Goal: Book appointment/travel/reservation

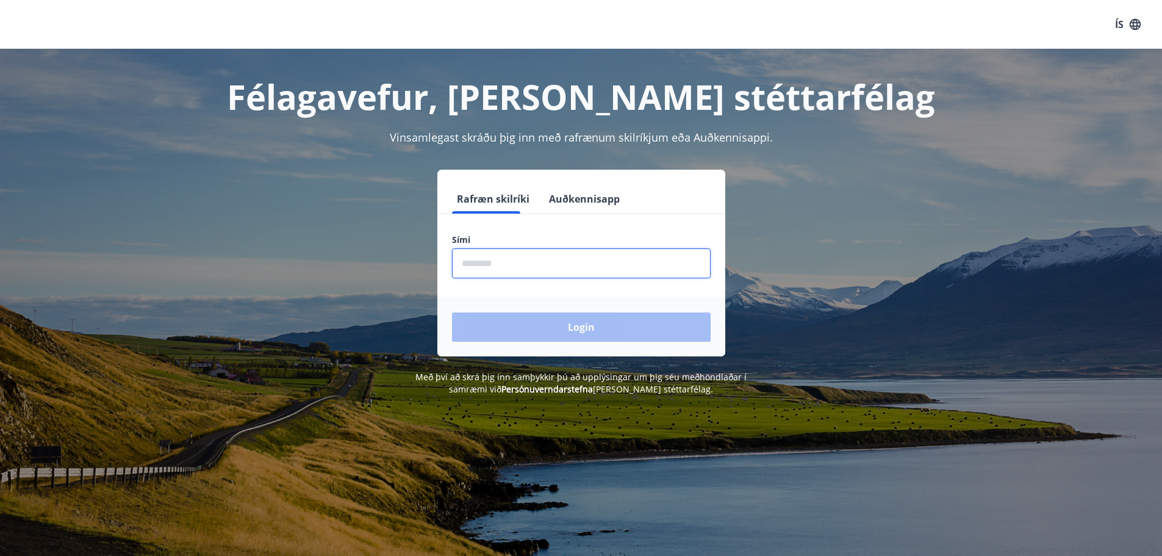
click at [579, 273] on input "phone" at bounding box center [581, 263] width 259 height 30
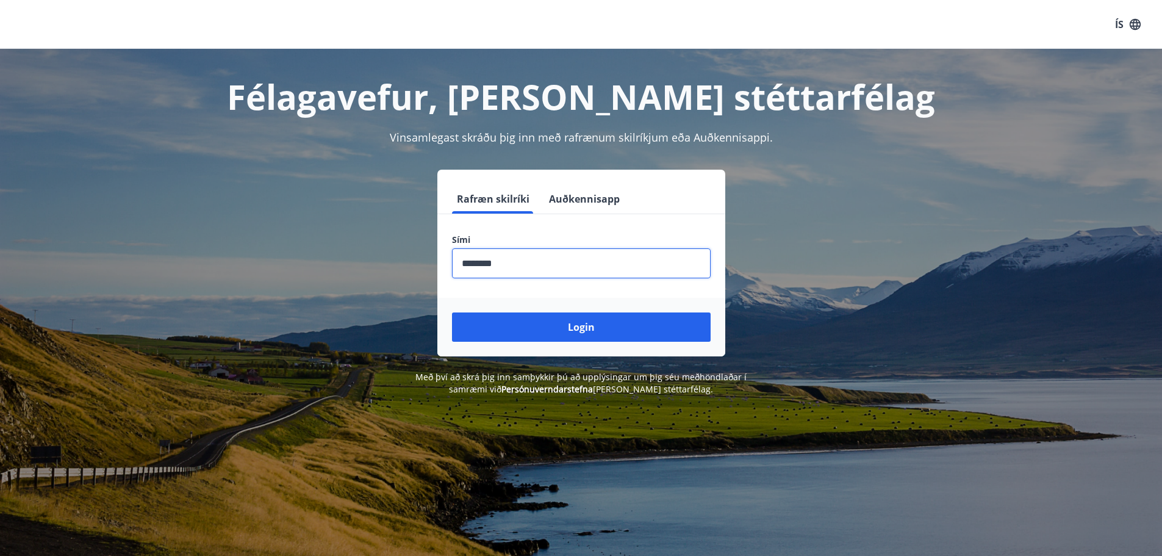
type input "********"
click at [452, 312] on button "Login" at bounding box center [581, 326] width 259 height 29
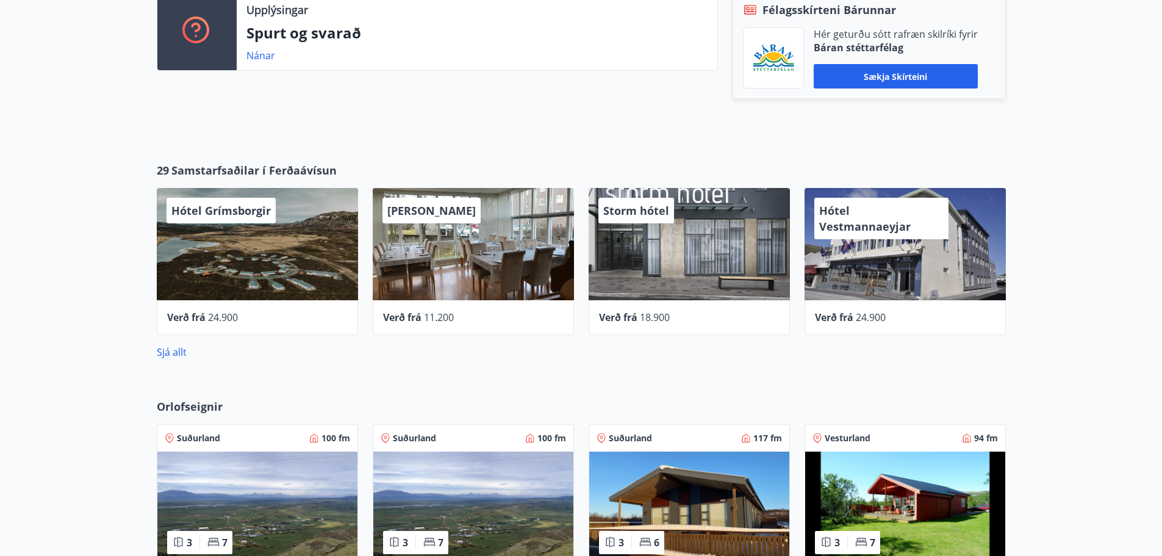
scroll to position [671, 0]
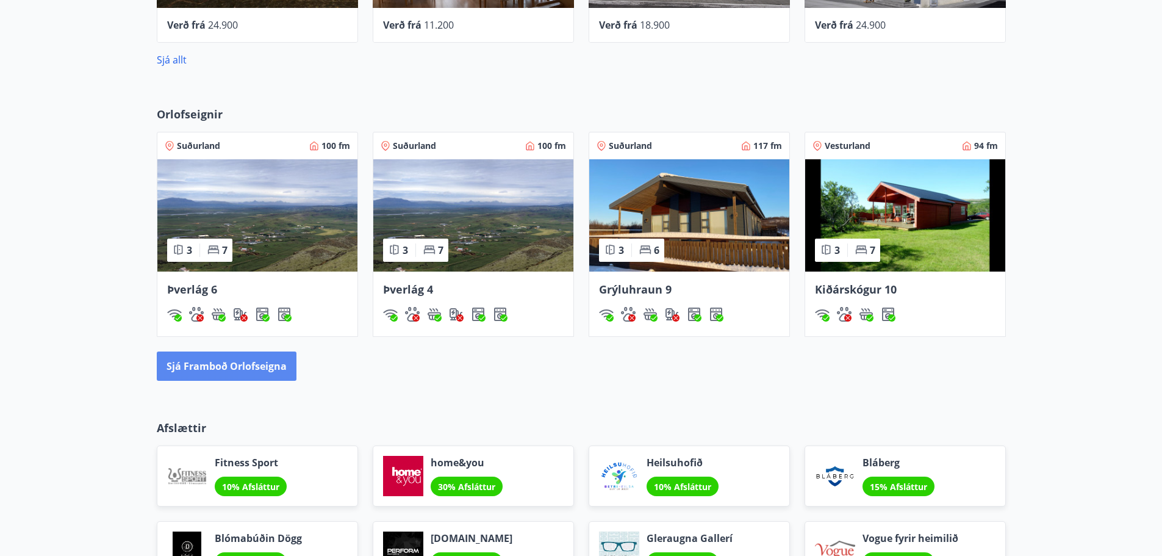
click at [214, 381] on div "Orlofseignir Suðurland 100 fm 3 7 Þverlág 6 Suðurland 100 fm 3 7 Þverlág 4 Suðu…" at bounding box center [581, 244] width 1162 height 314
click at [212, 365] on button "Sjá framboð orlofseigna" at bounding box center [227, 365] width 140 height 29
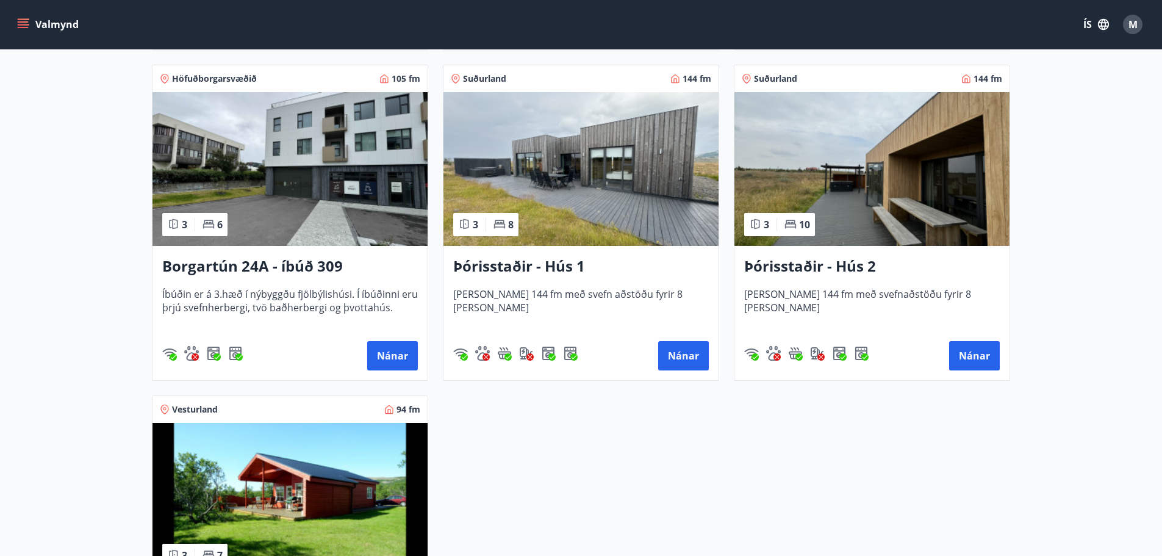
scroll to position [915, 0]
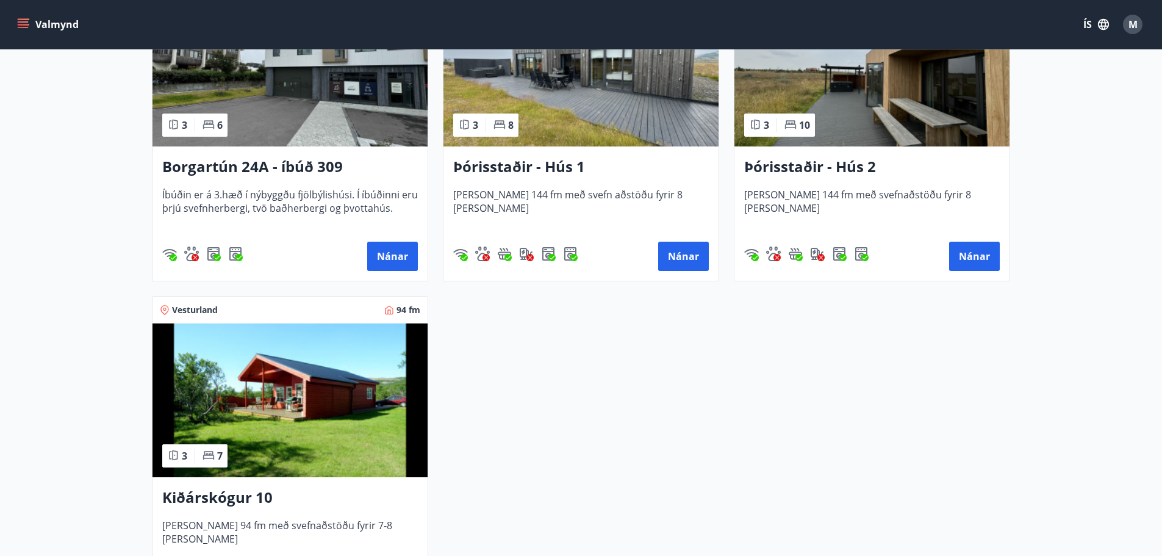
click at [865, 162] on h3 "Þórisstaðir - Hús 2" at bounding box center [872, 167] width 256 height 22
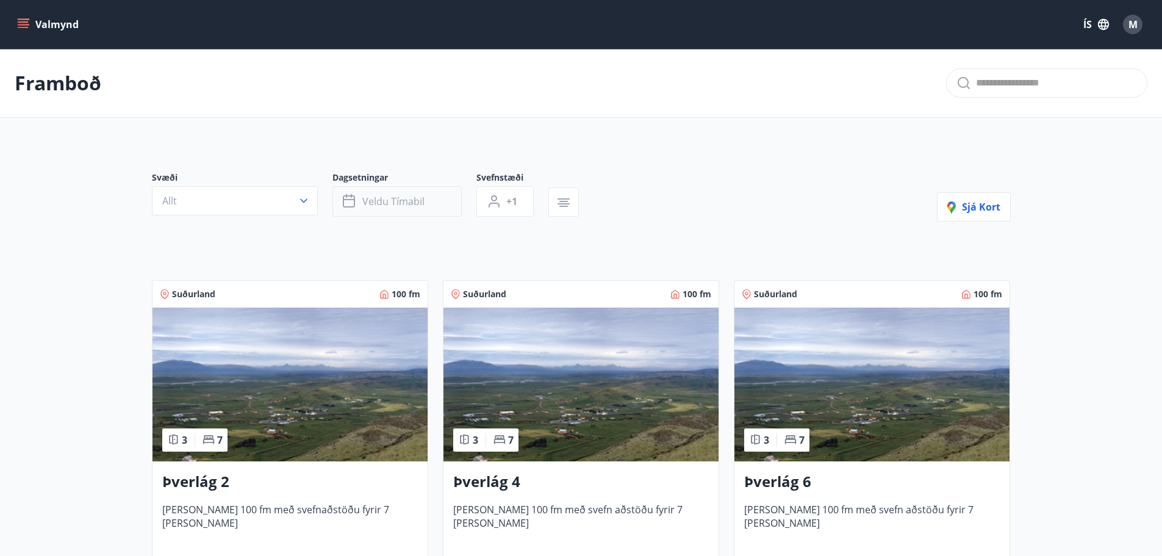
click at [408, 201] on span "Veldu tímabil" at bounding box center [393, 201] width 62 height 13
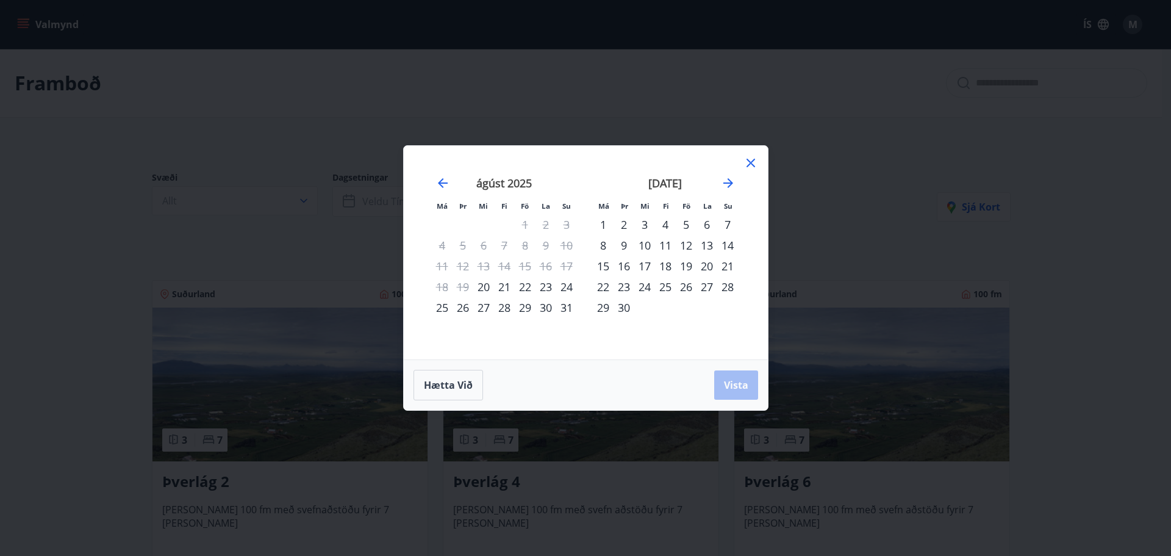
click at [729, 104] on div "Má Þr Mi Fi Fö La Su Má Þr Mi Fi Fö La Su júlí 2025 1 2 3 4 5 6 7 8 9 10 11 12 …" at bounding box center [585, 278] width 1171 height 556
click at [753, 160] on icon at bounding box center [751, 163] width 15 height 15
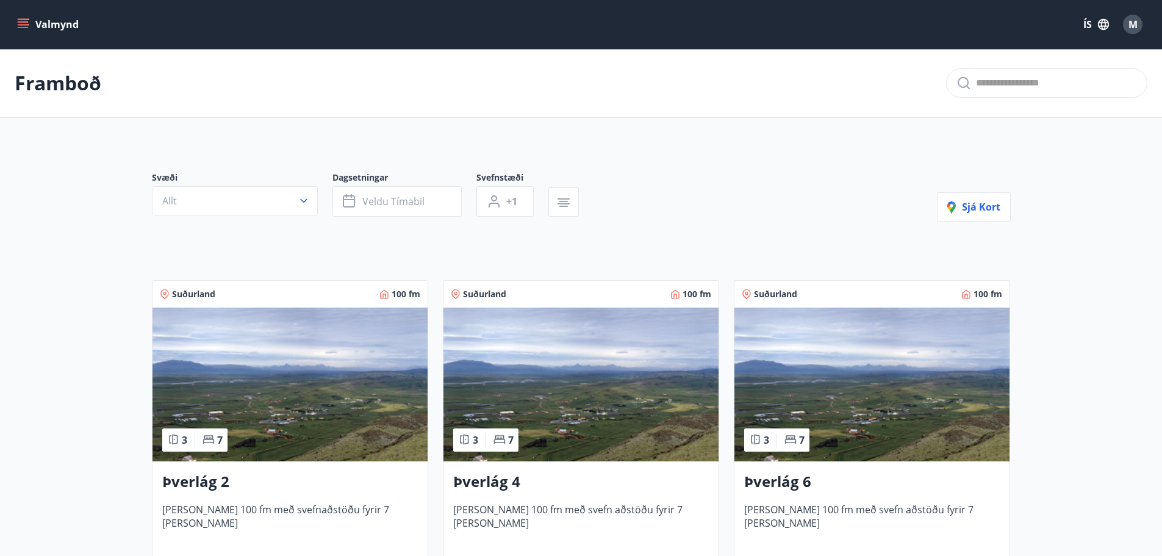
click at [59, 88] on p "Framboð" at bounding box center [58, 83] width 87 height 27
click at [19, 16] on button "Valmynd" at bounding box center [49, 24] width 69 height 22
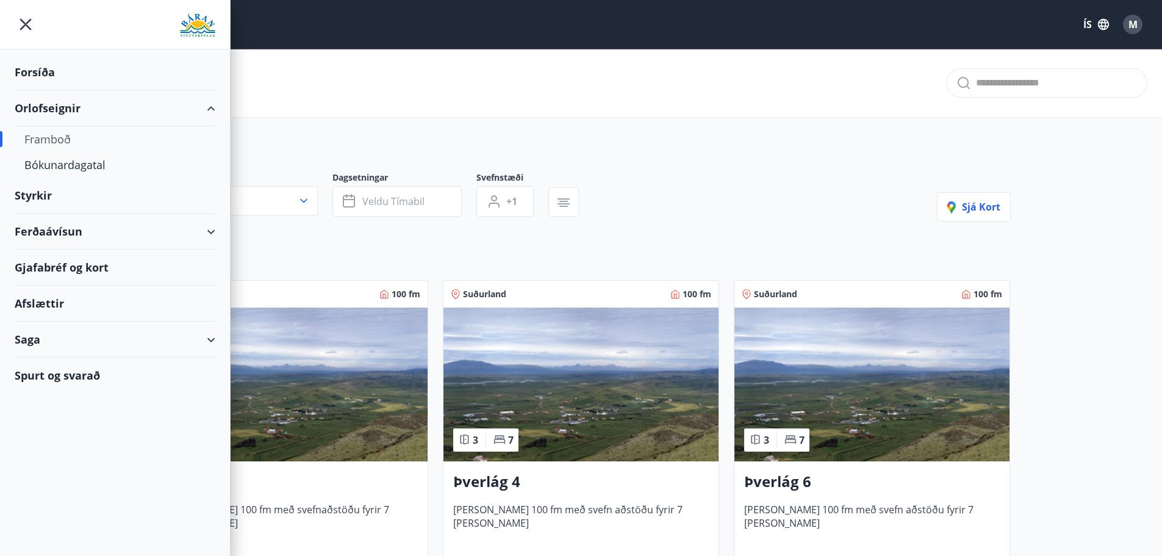
click at [59, 110] on div "Orlofseignir" at bounding box center [115, 108] width 201 height 36
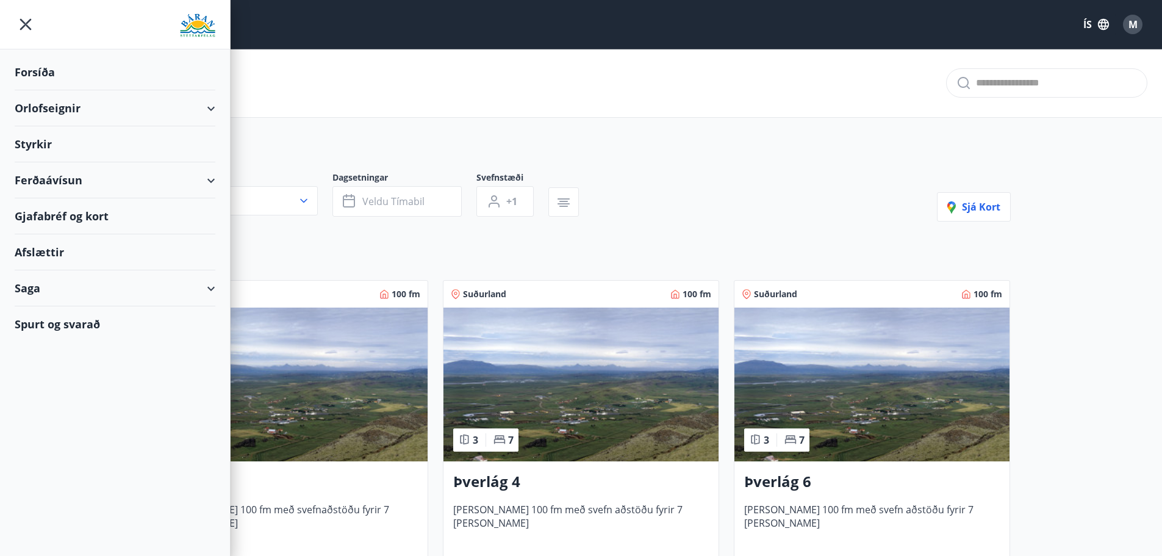
click at [225, 109] on div "Orlofseignir" at bounding box center [115, 108] width 230 height 36
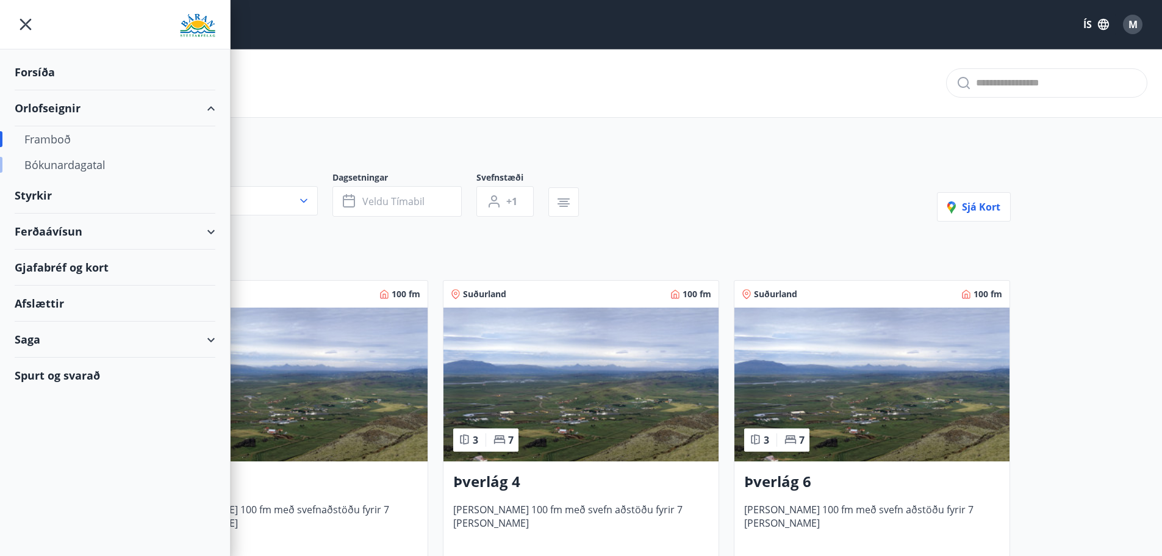
click at [52, 161] on div "Bókunardagatal" at bounding box center [114, 165] width 181 height 26
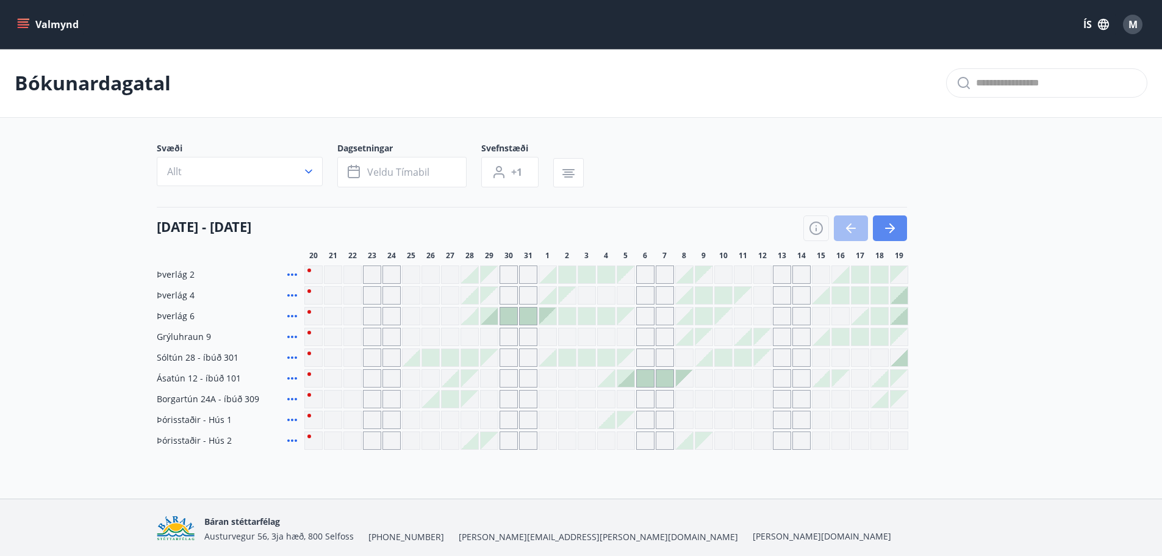
click at [901, 223] on button "button" at bounding box center [890, 228] width 34 height 26
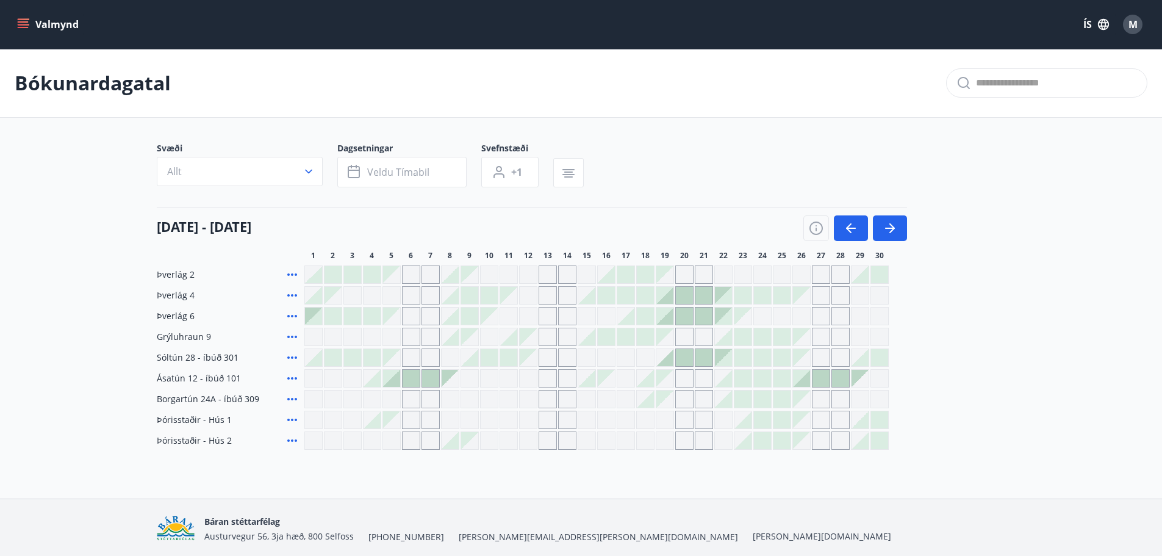
click at [683, 420] on div "Gráir dagar eru ekki bókanlegir" at bounding box center [684, 420] width 18 height 18
click at [664, 487] on div "Bókunardagatal Svæði Allt Dagsetningar Veldu tímabil Svefnstæði +1 01 september…" at bounding box center [581, 274] width 1162 height 450
click at [687, 357] on div at bounding box center [684, 357] width 17 height 17
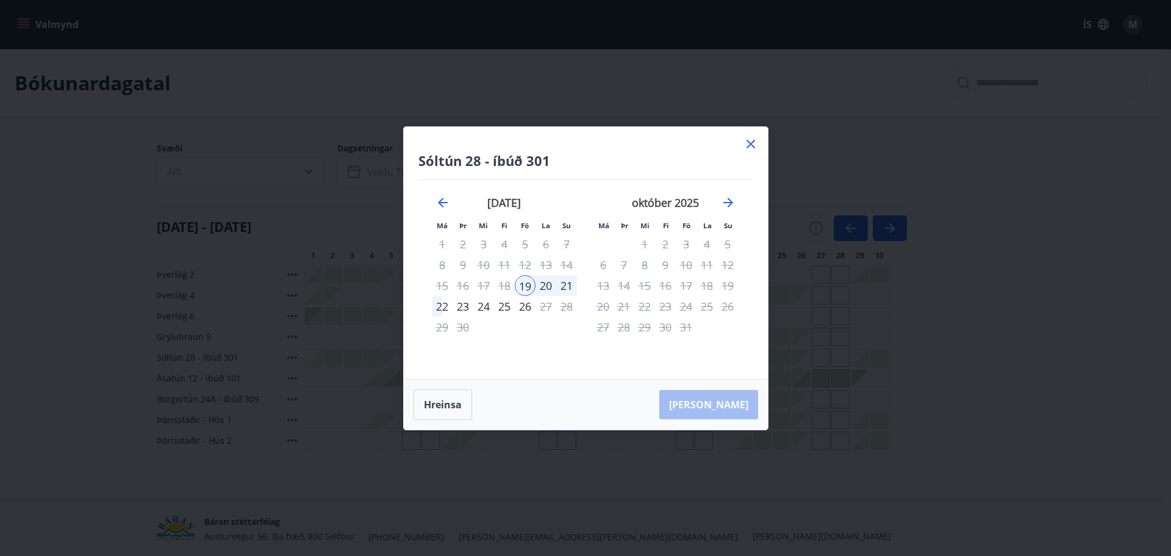
click at [749, 141] on icon at bounding box center [751, 144] width 15 height 15
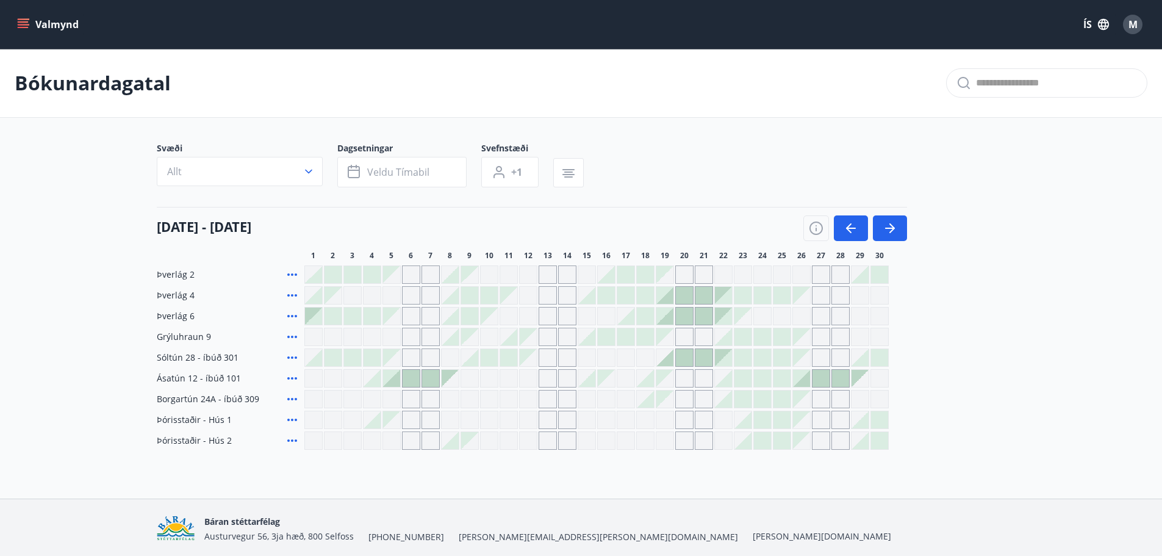
click at [666, 294] on div at bounding box center [664, 295] width 17 height 17
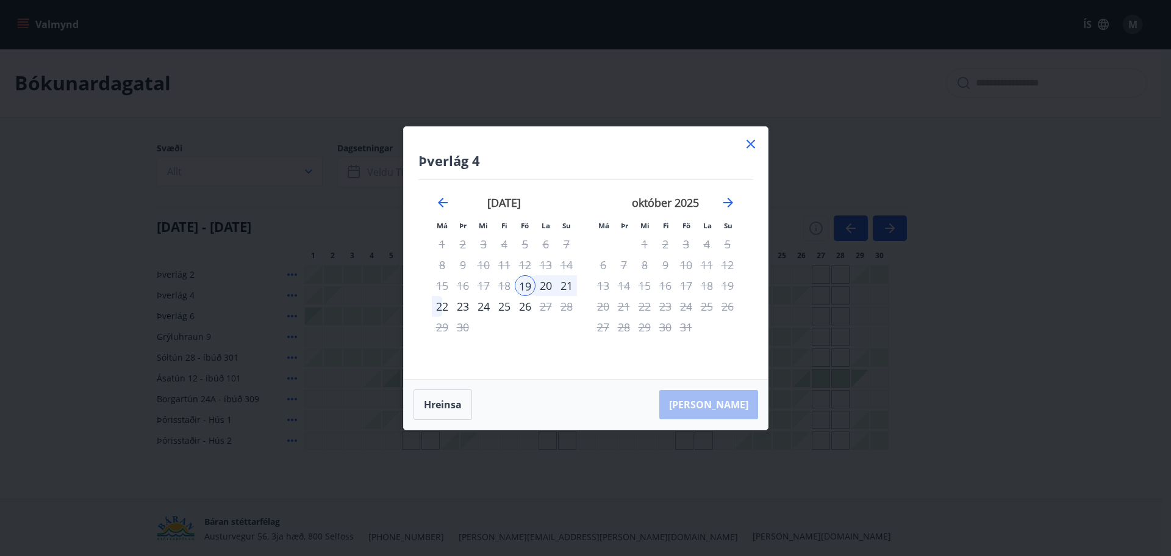
click at [443, 304] on div "22" at bounding box center [442, 306] width 21 height 21
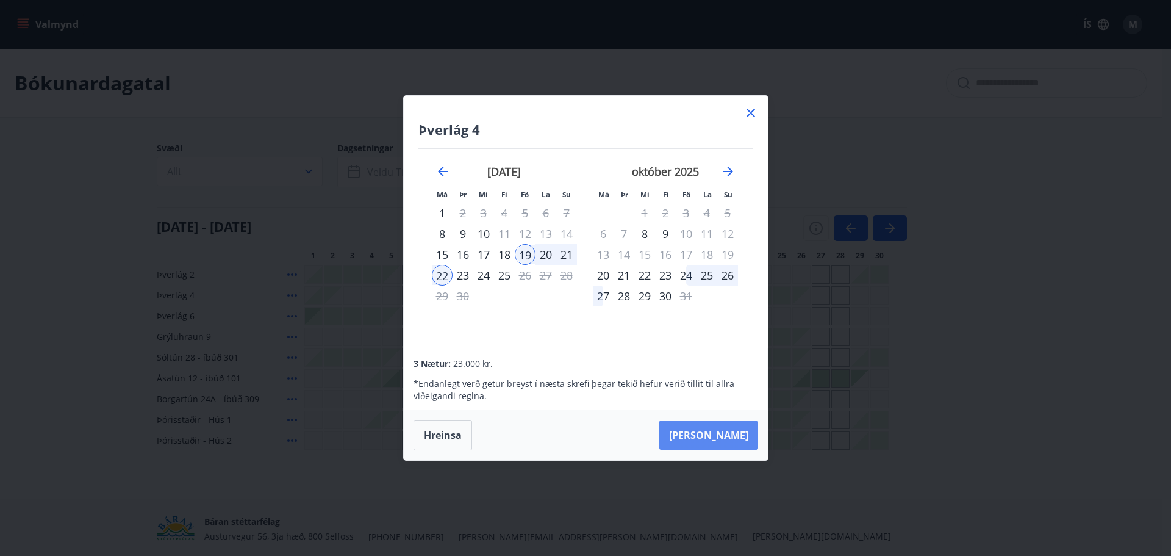
click at [728, 430] on button "Taka Frá" at bounding box center [709, 434] width 99 height 29
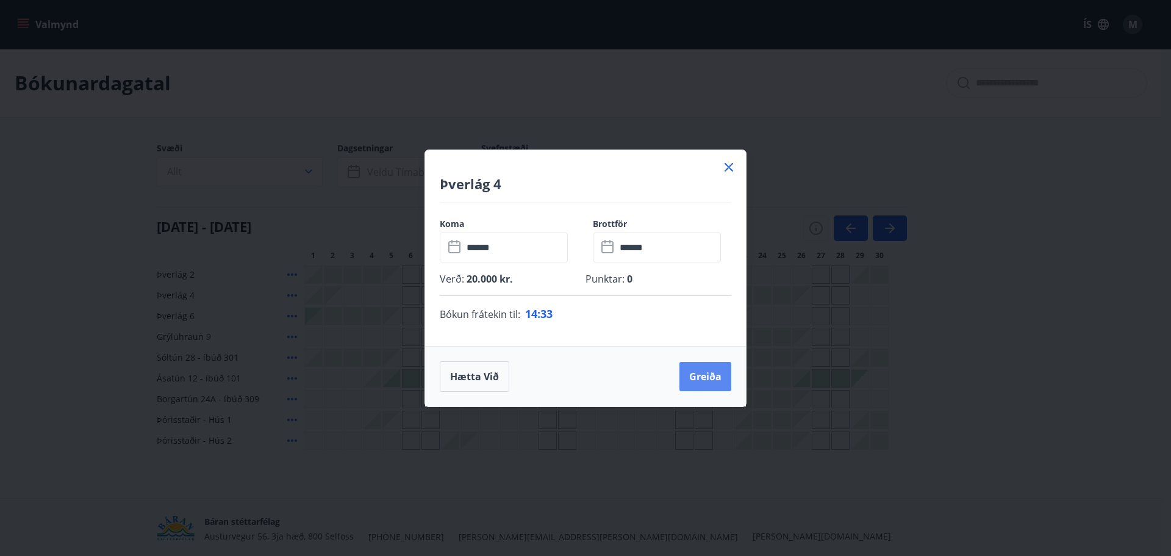
click at [703, 381] on button "Greiða" at bounding box center [706, 376] width 52 height 29
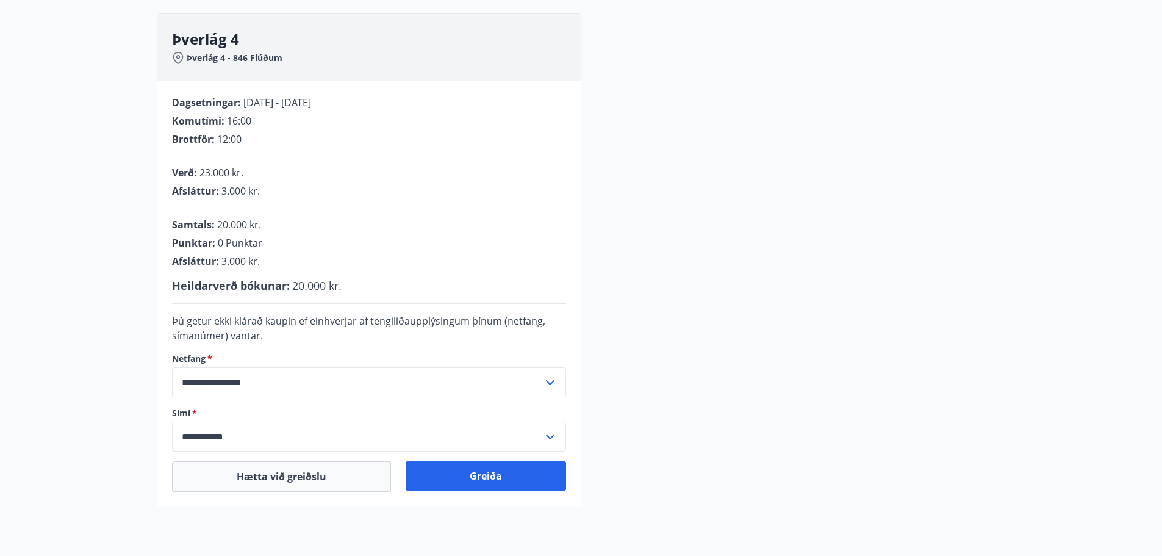
scroll to position [183, 0]
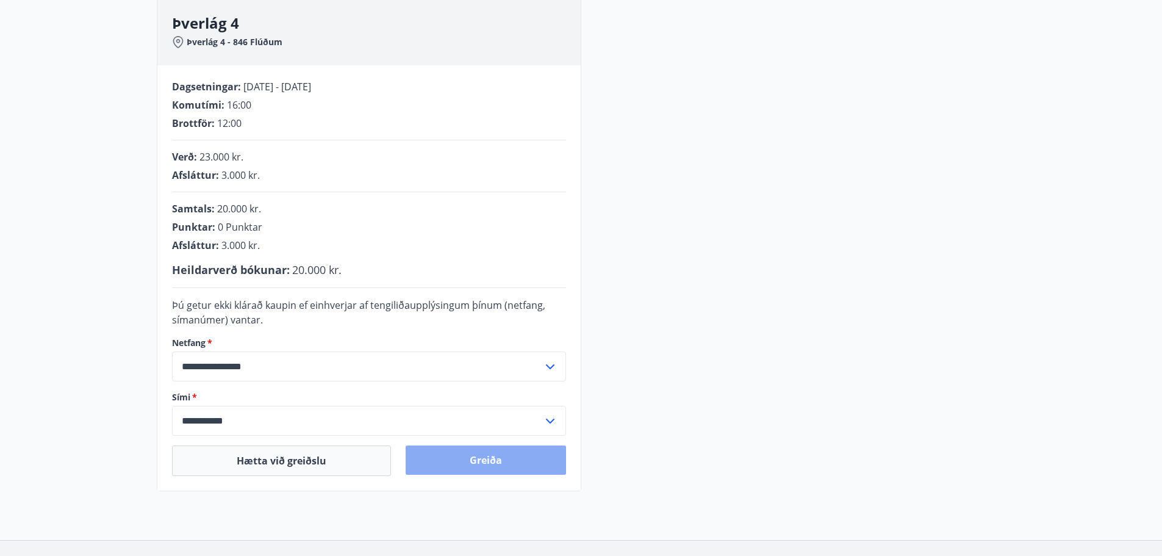
click at [472, 466] on button "Greiða" at bounding box center [486, 459] width 160 height 29
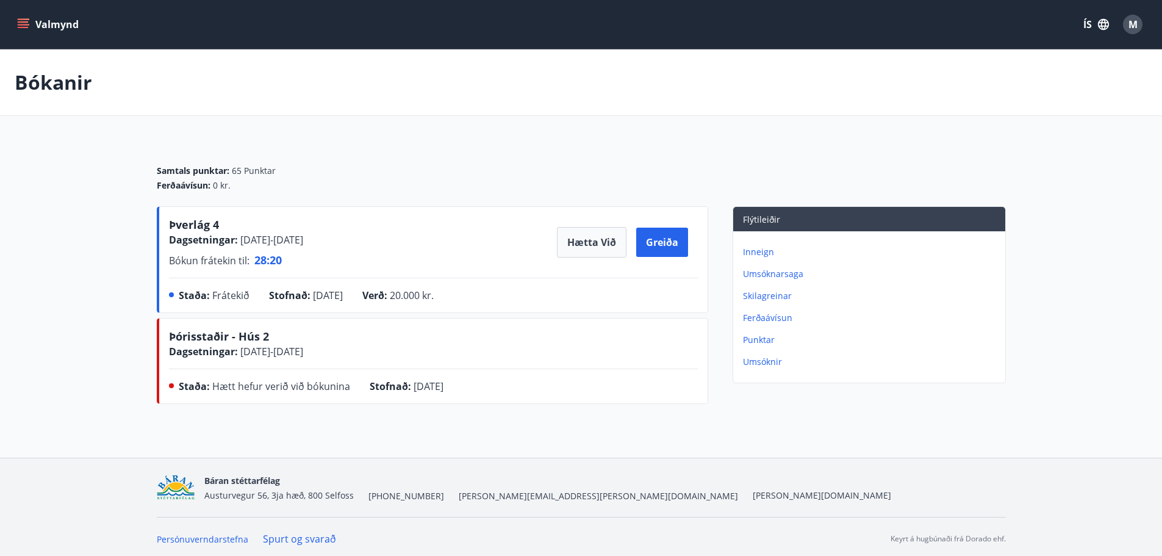
click at [64, 80] on p "Bókanir" at bounding box center [53, 82] width 77 height 27
click at [3, 23] on div "Valmynd ÍS M" at bounding box center [581, 24] width 1162 height 49
click at [26, 20] on icon "menu" at bounding box center [23, 24] width 12 height 12
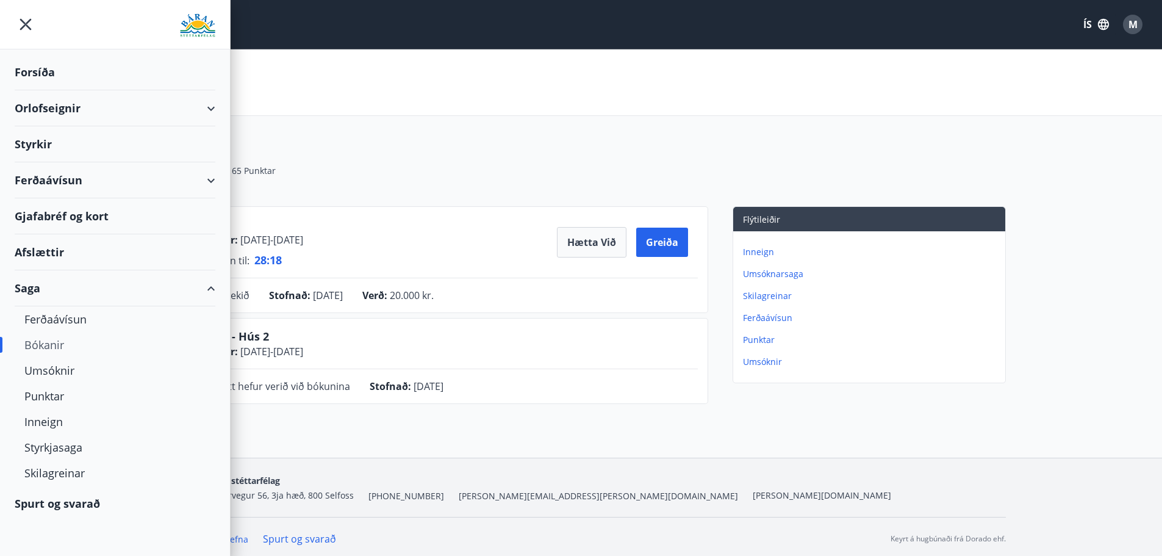
click at [56, 106] on div "Orlofseignir" at bounding box center [115, 108] width 201 height 36
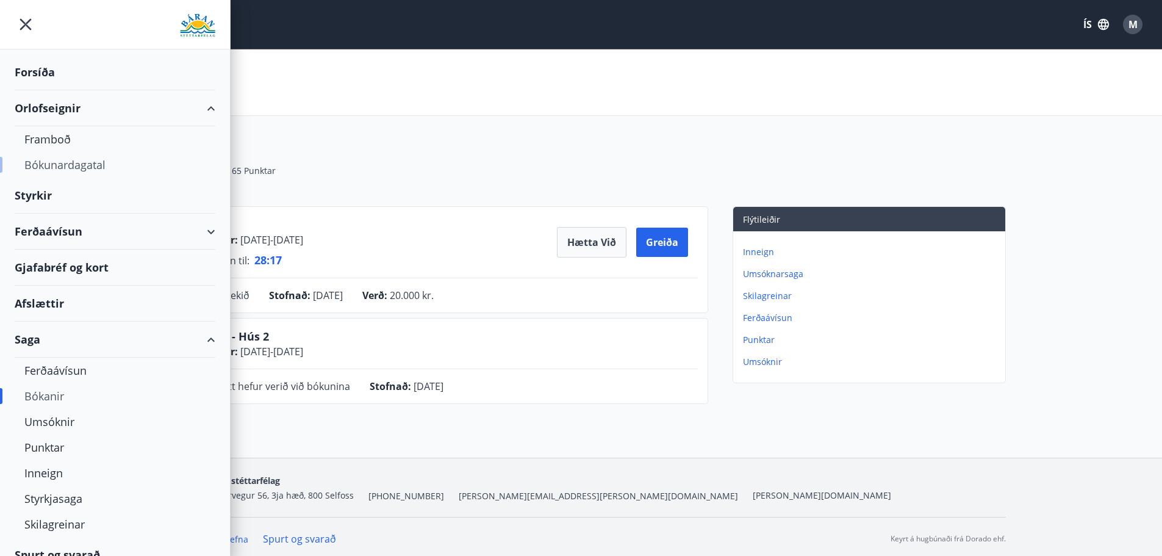
click at [51, 164] on div "Bókunardagatal" at bounding box center [114, 165] width 181 height 26
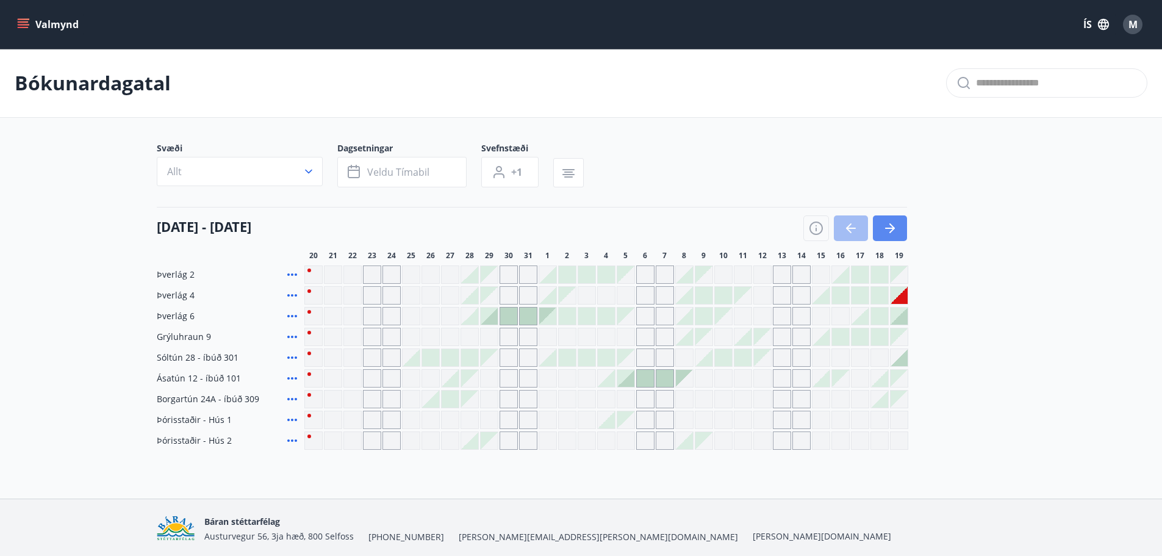
click at [887, 229] on icon "button" at bounding box center [890, 228] width 15 height 15
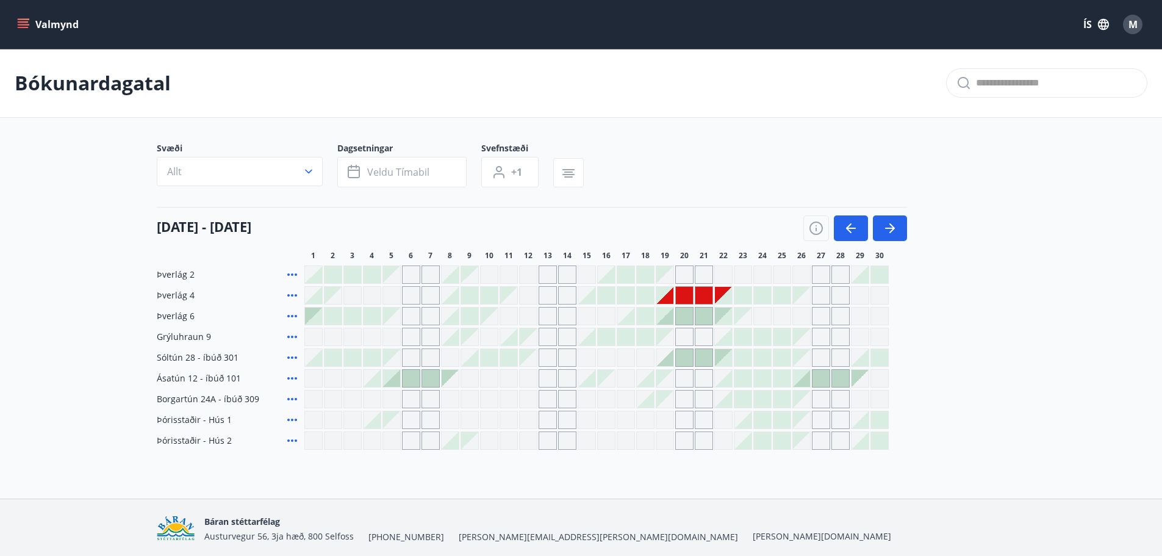
click at [664, 318] on div at bounding box center [664, 315] width 17 height 17
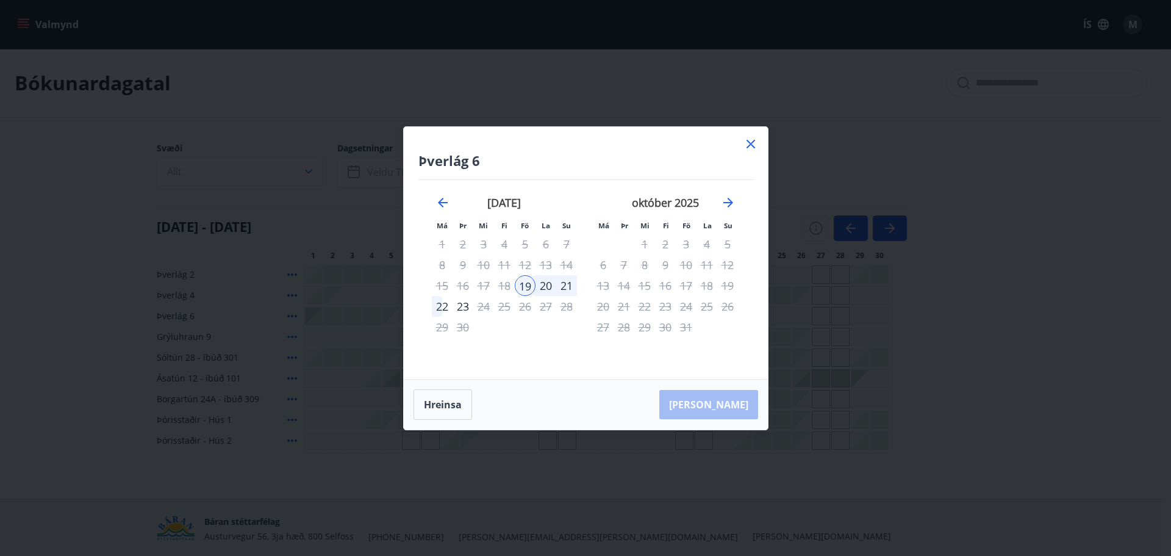
click at [531, 288] on div "19" at bounding box center [525, 285] width 21 height 21
click at [733, 414] on div "Hreinsa Taka Frá" at bounding box center [586, 404] width 364 height 50
click at [728, 410] on div "Hreinsa Taka Frá" at bounding box center [586, 404] width 364 height 50
click at [747, 147] on icon at bounding box center [751, 144] width 9 height 9
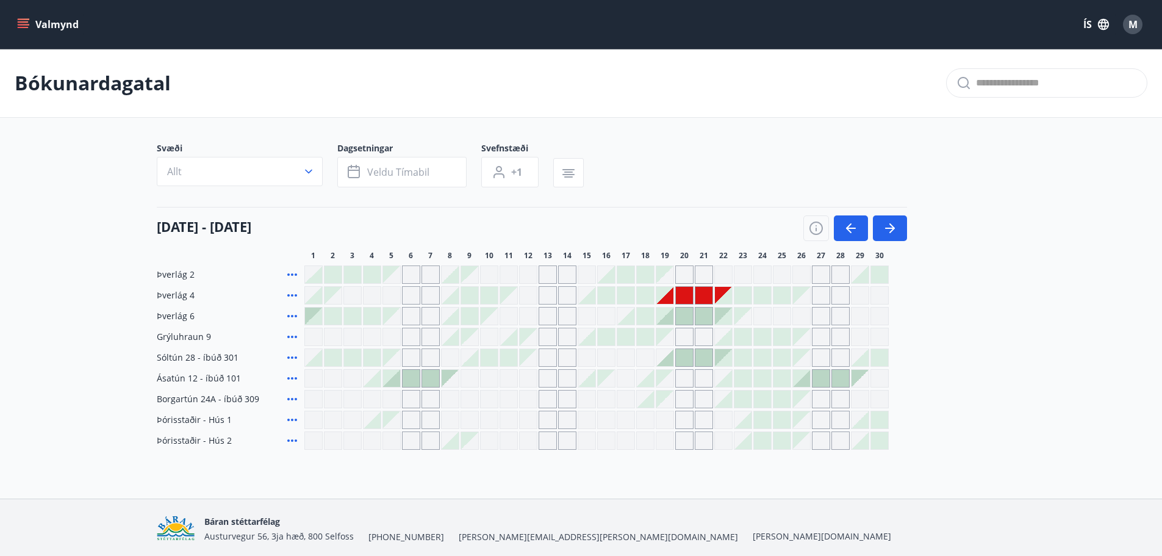
click at [669, 316] on div at bounding box center [664, 315] width 17 height 17
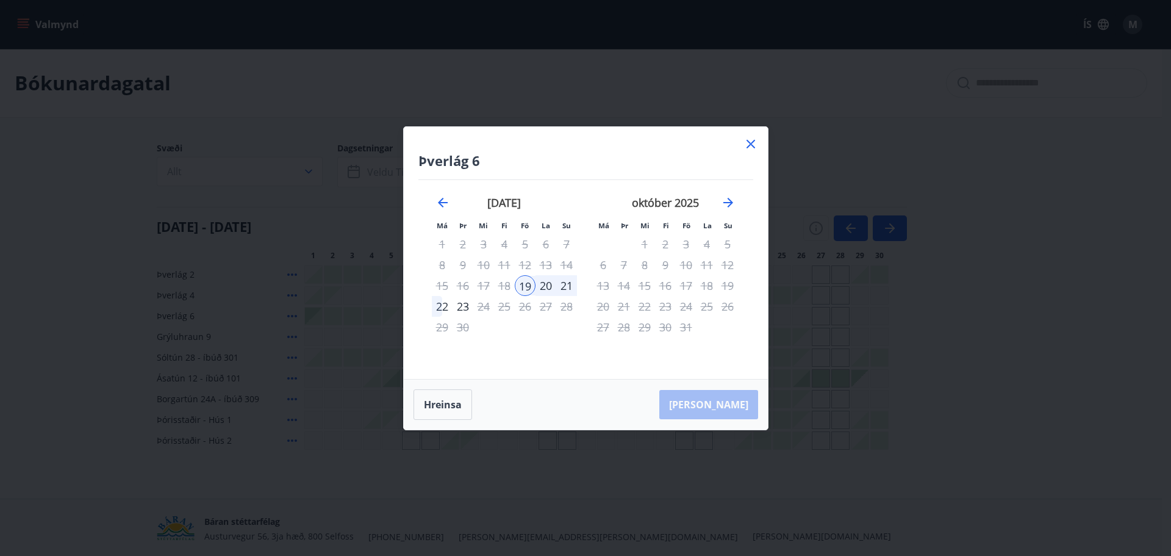
click at [747, 148] on icon at bounding box center [751, 144] width 15 height 15
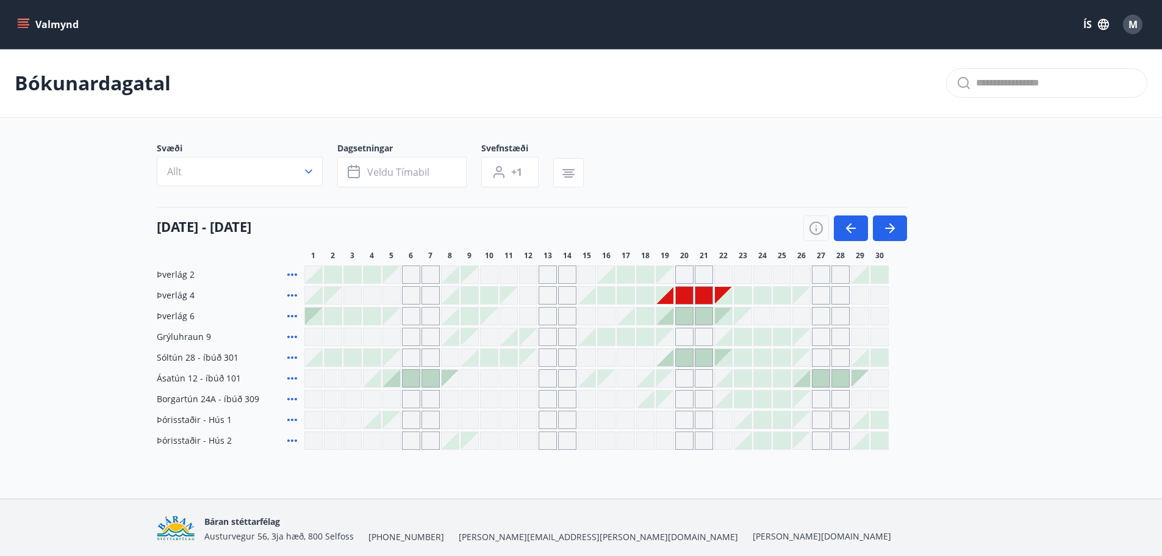
click at [800, 380] on div at bounding box center [801, 378] width 17 height 17
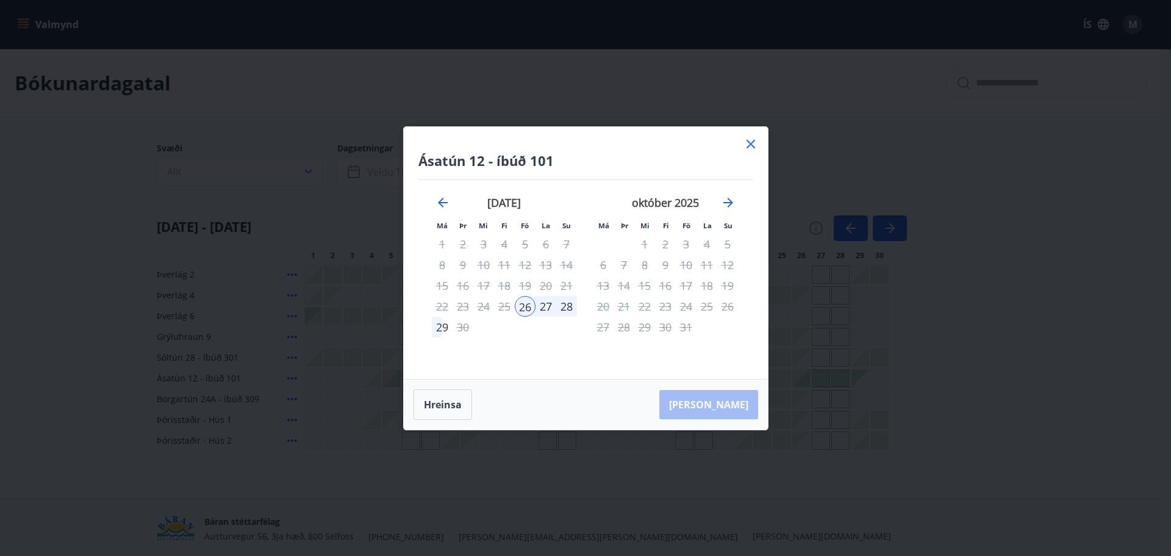
click at [722, 400] on div "Hreinsa Taka Frá" at bounding box center [586, 404] width 364 height 50
click at [748, 137] on icon at bounding box center [751, 144] width 15 height 15
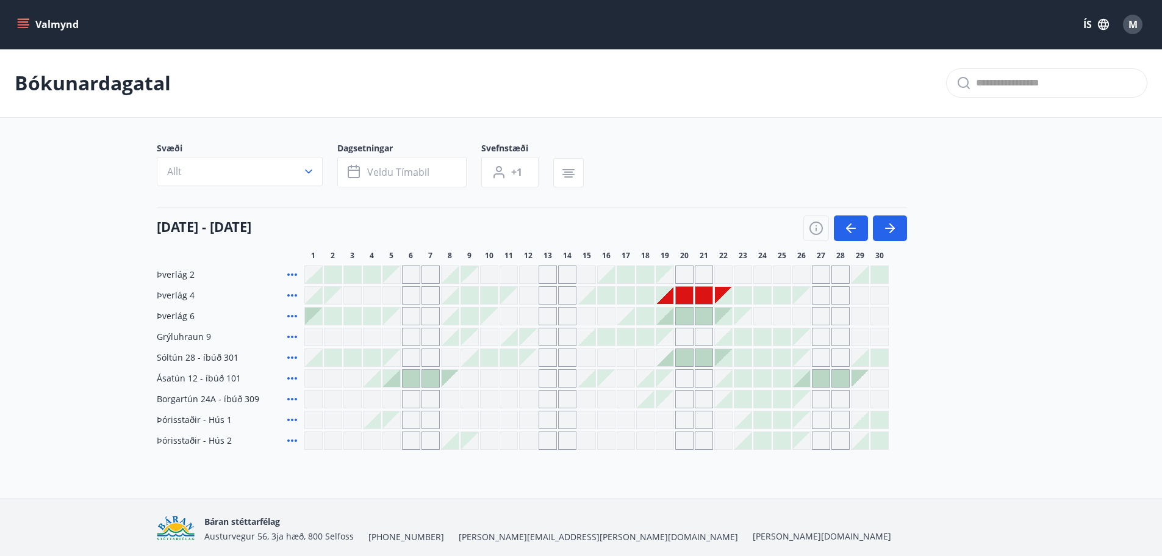
click at [669, 316] on div at bounding box center [664, 315] width 17 height 17
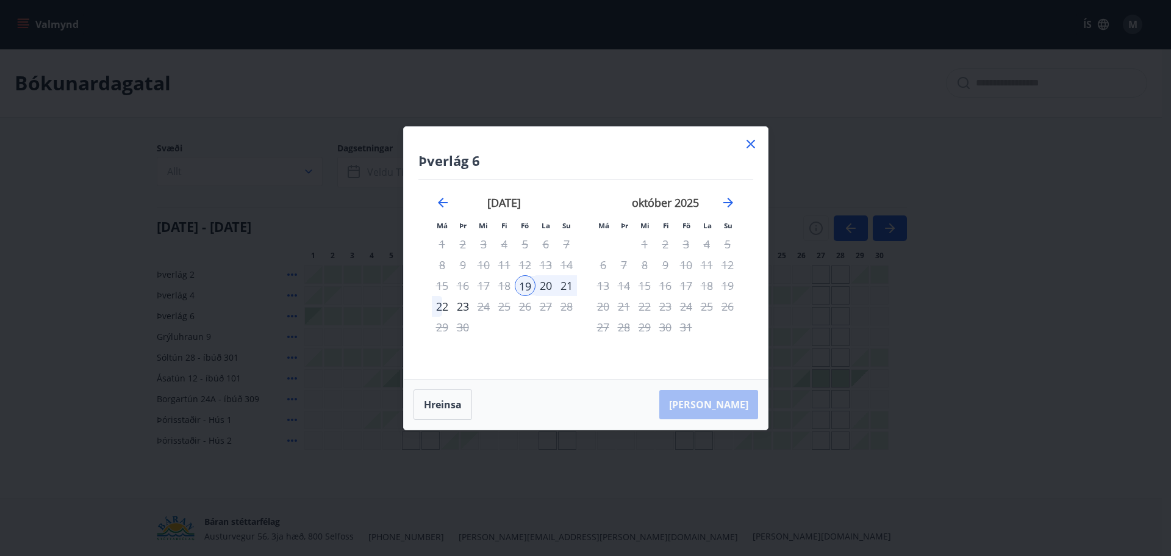
click at [737, 411] on div "Hreinsa Taka Frá" at bounding box center [586, 404] width 364 height 50
click at [735, 411] on div "Hreinsa Taka Frá" at bounding box center [586, 404] width 364 height 50
click at [747, 152] on div at bounding box center [751, 146] width 15 height 18
click at [752, 143] on icon at bounding box center [751, 144] width 9 height 9
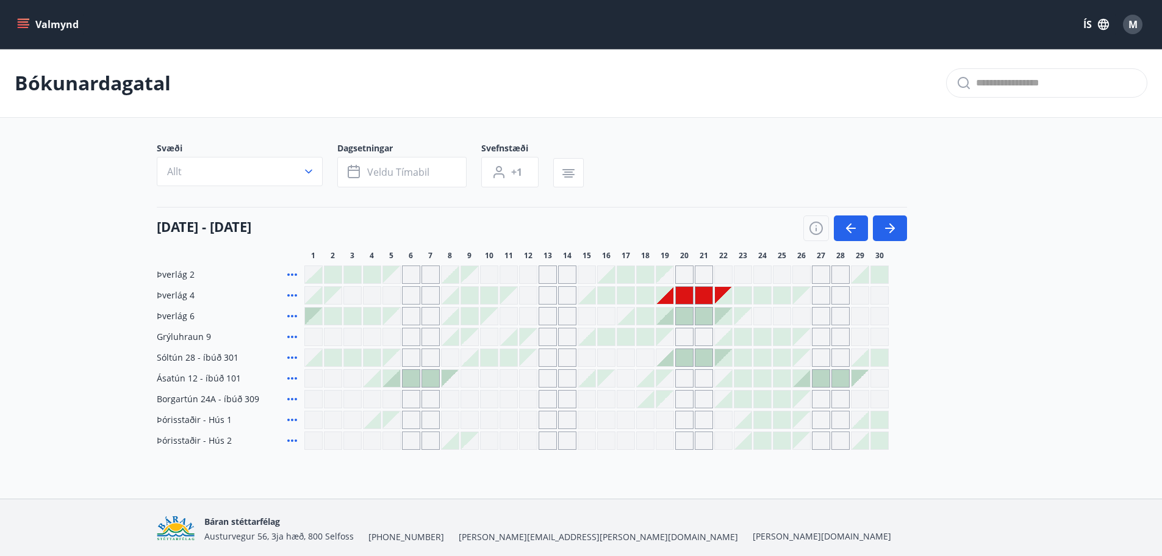
click at [24, 18] on button "Valmynd" at bounding box center [49, 24] width 69 height 22
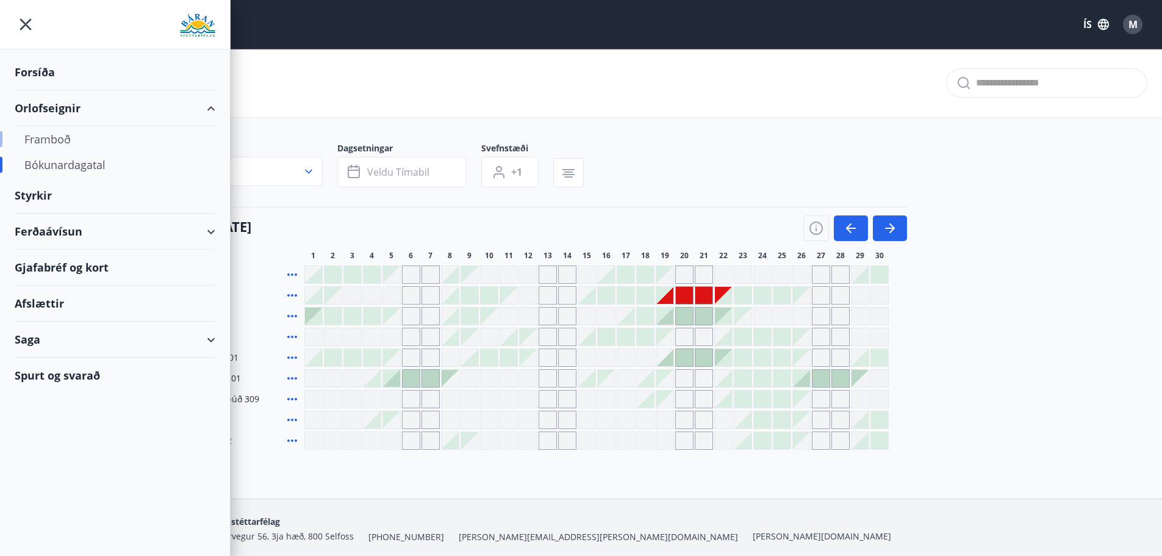
click at [47, 137] on div "Framboð" at bounding box center [114, 139] width 181 height 26
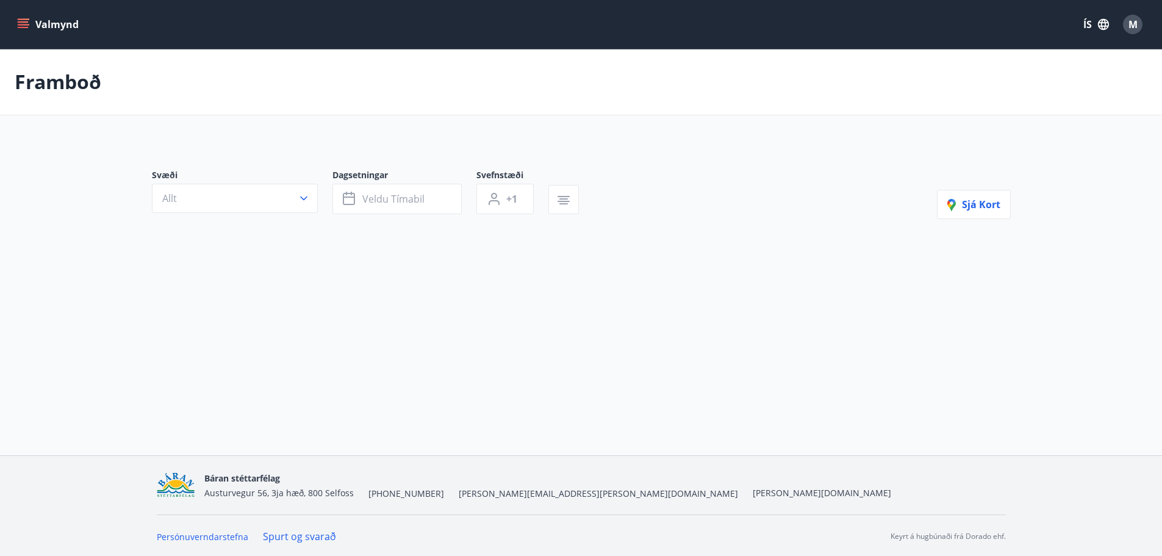
click at [23, 20] on icon "menu" at bounding box center [24, 19] width 13 height 1
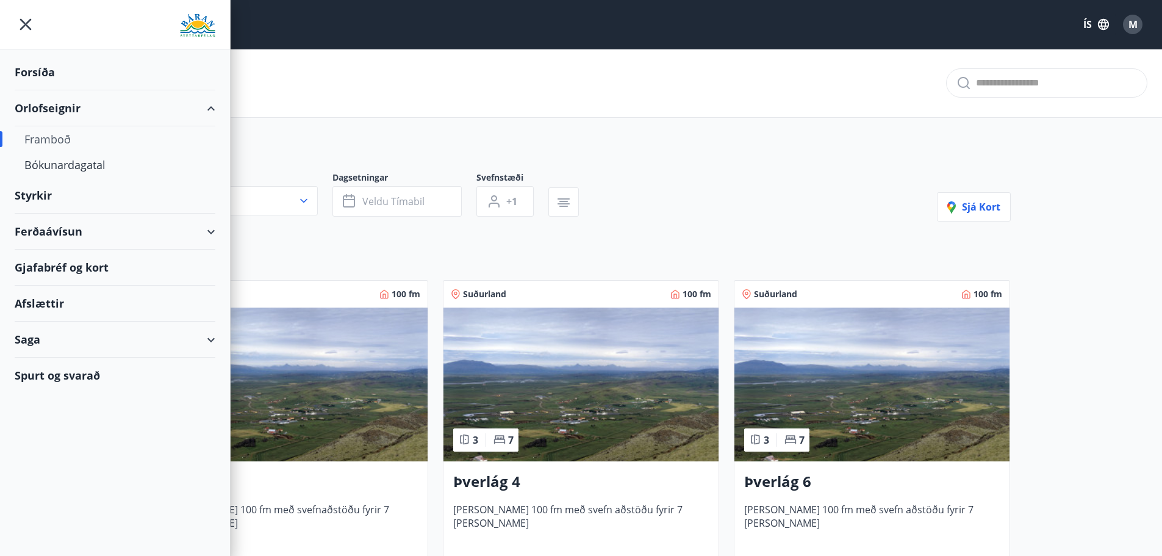
click at [59, 113] on div "Orlofseignir" at bounding box center [115, 108] width 201 height 36
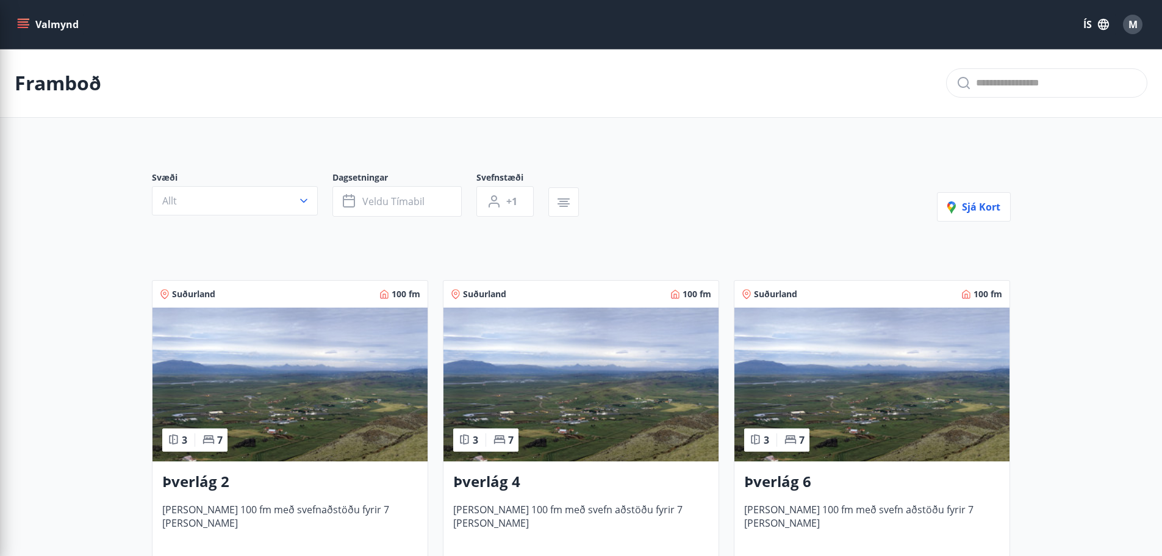
click at [740, 177] on div "Svæði Allt Dagsetningar Veldu tímabil Svefnstæði +1 Sjá kort" at bounding box center [581, 196] width 859 height 50
click at [41, 31] on button "Valmynd" at bounding box center [49, 24] width 69 height 22
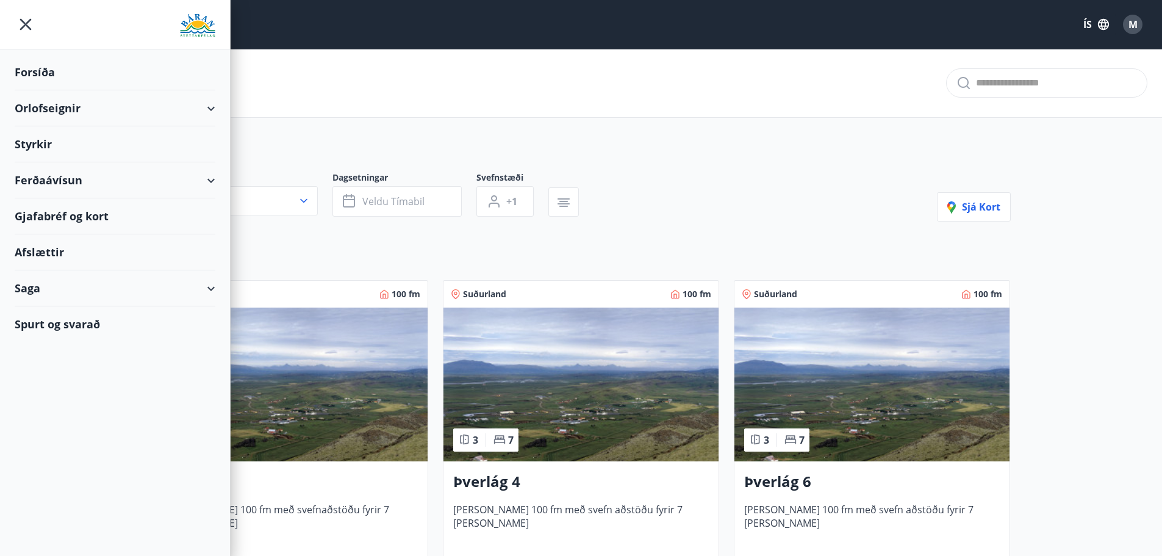
click at [190, 101] on div "Orlofseignir" at bounding box center [115, 108] width 201 height 36
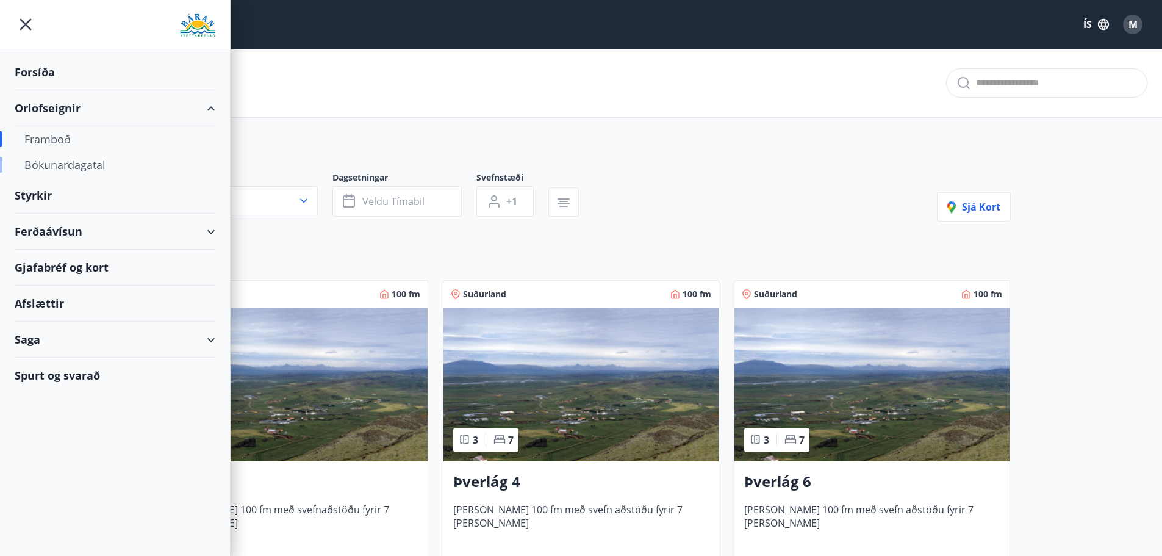
click at [60, 167] on div "Bókunardagatal" at bounding box center [114, 165] width 181 height 26
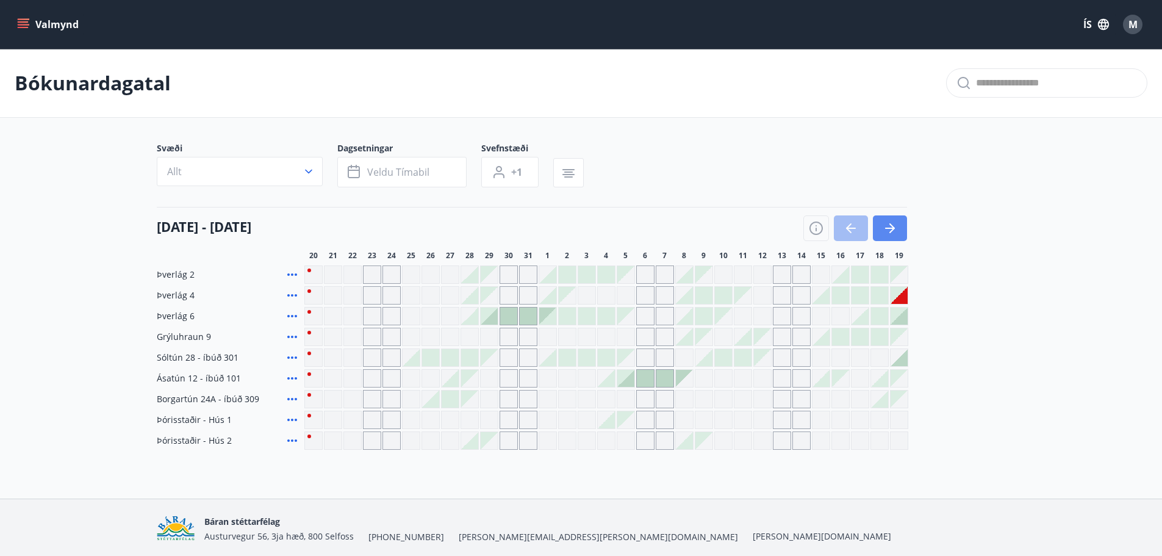
click at [901, 230] on button "button" at bounding box center [890, 228] width 34 height 26
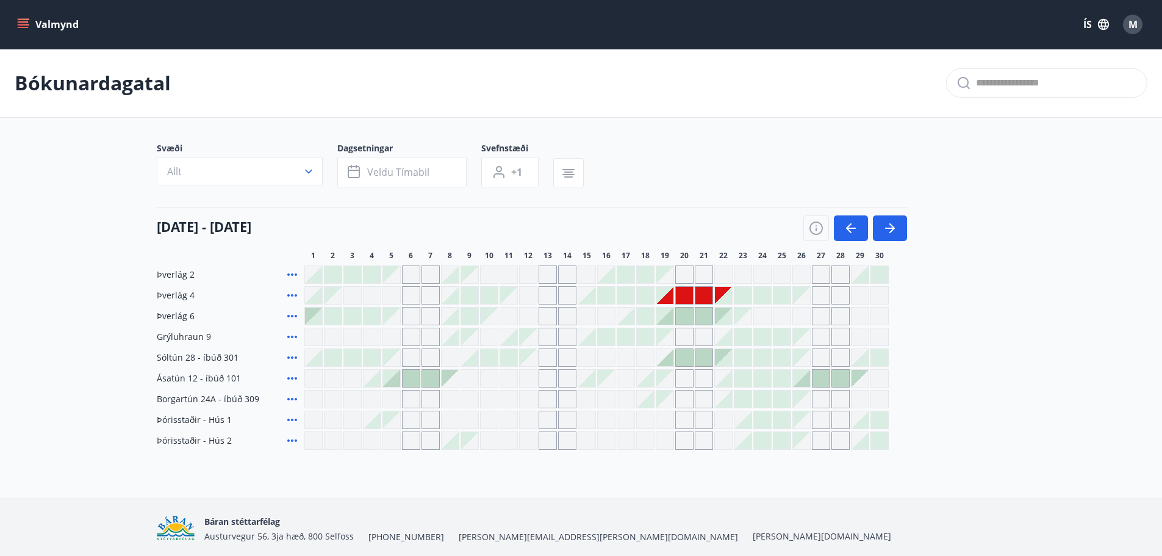
click at [668, 320] on div at bounding box center [664, 315] width 17 height 17
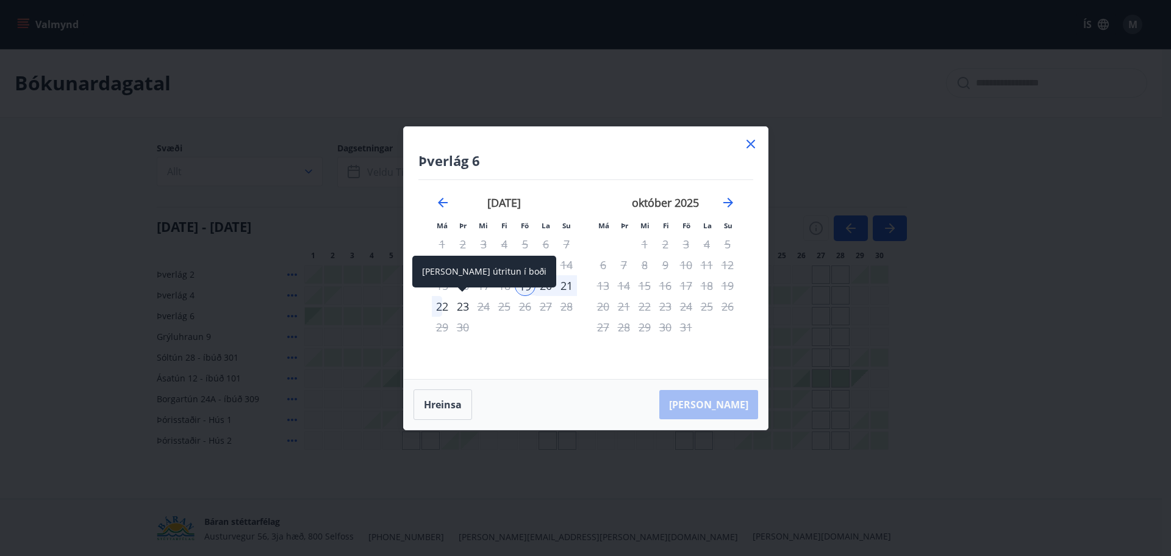
click at [464, 303] on div "23" at bounding box center [463, 306] width 21 height 21
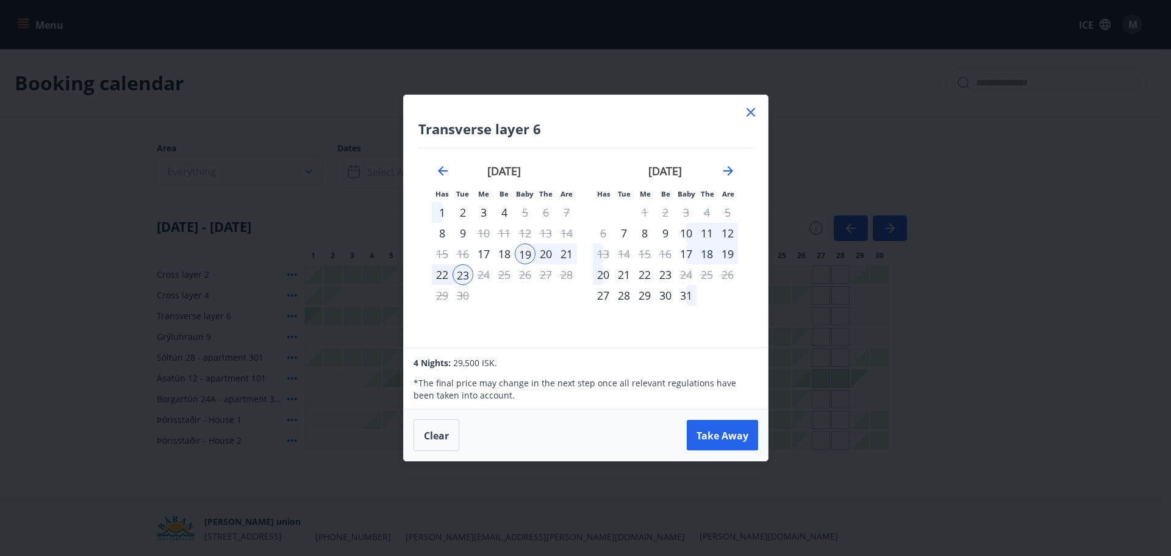
click at [444, 275] on font "22" at bounding box center [442, 274] width 12 height 15
click at [522, 253] on font "19" at bounding box center [525, 253] width 12 height 15
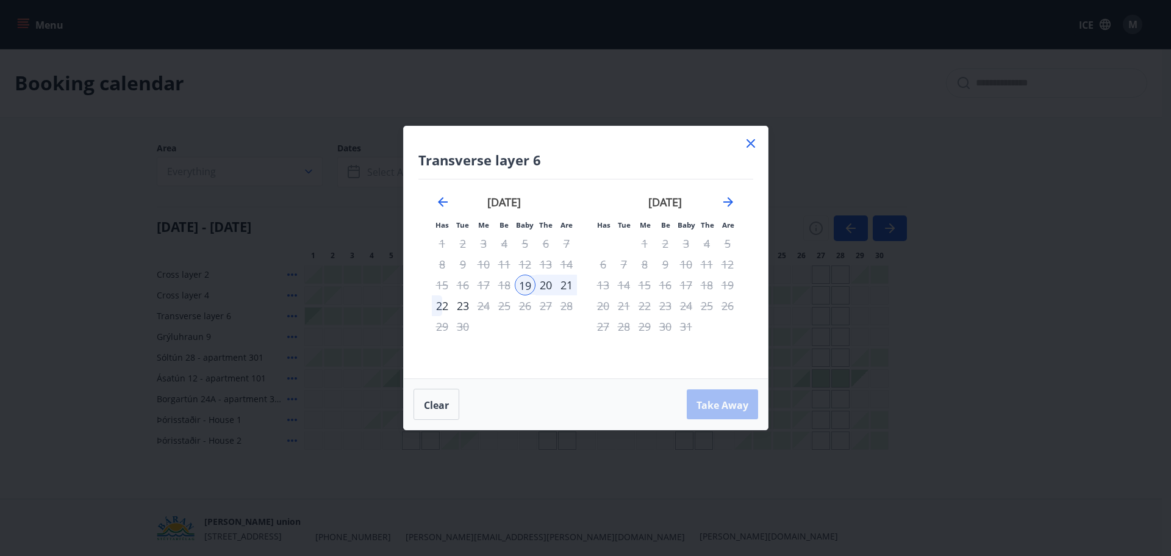
click at [444, 310] on font "22" at bounding box center [442, 305] width 12 height 15
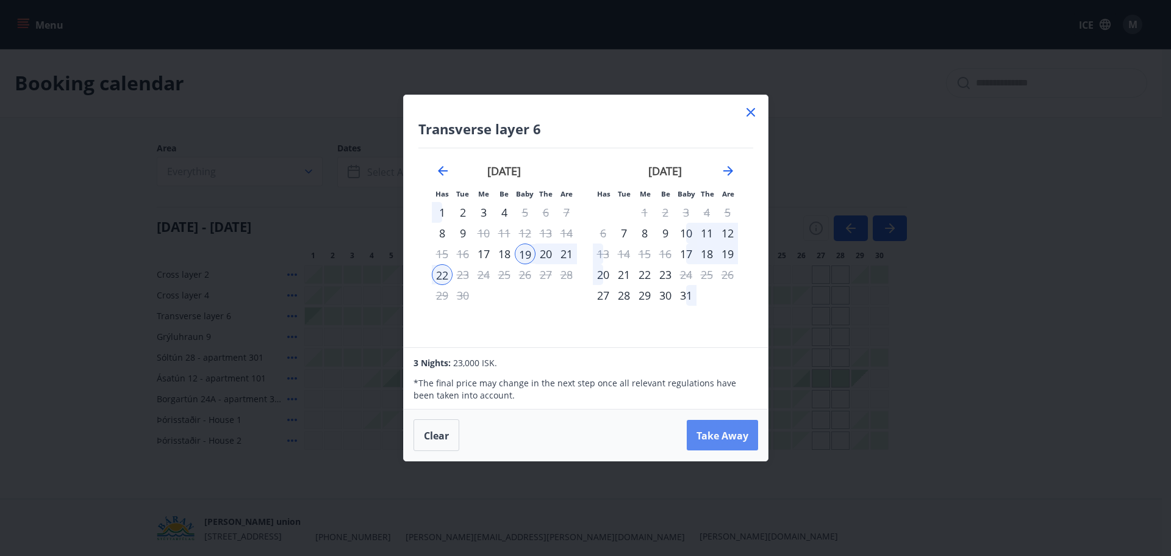
click at [715, 437] on font "Take Away" at bounding box center [723, 435] width 52 height 13
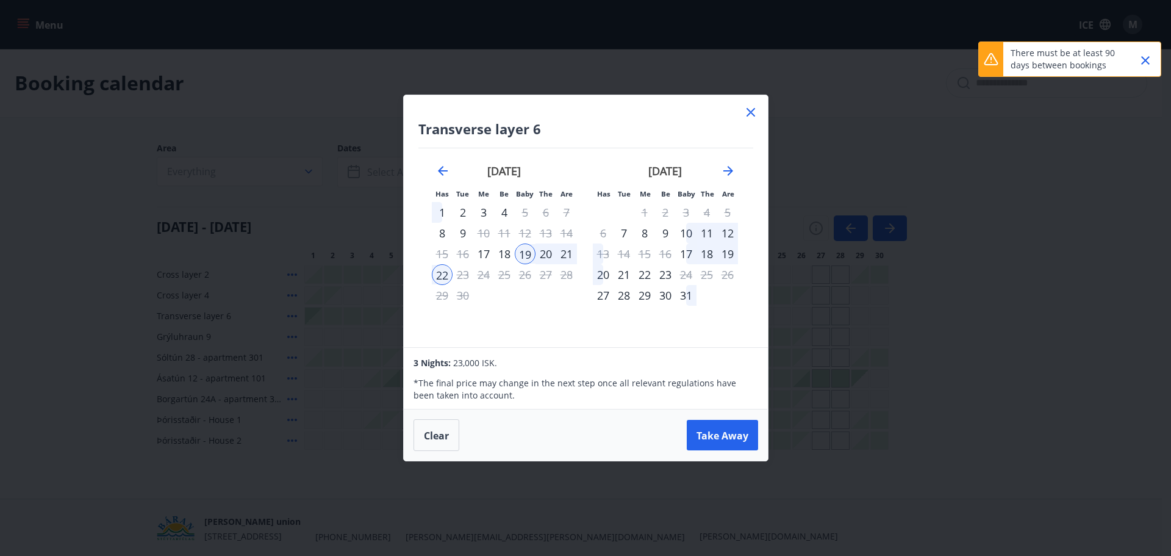
click at [746, 113] on icon at bounding box center [751, 112] width 15 height 15
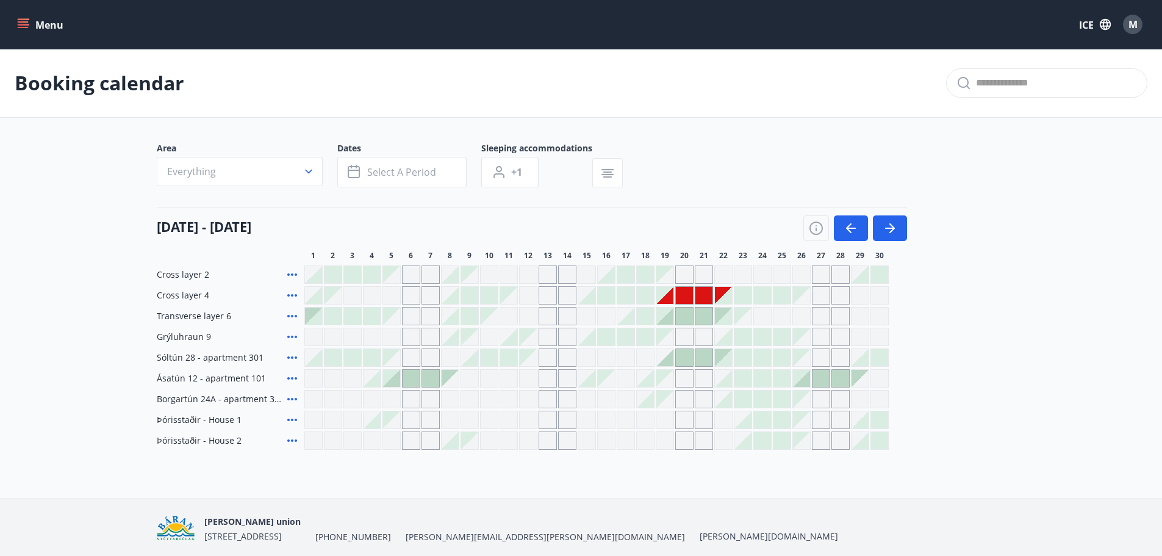
click at [19, 22] on icon "menu" at bounding box center [23, 21] width 11 height 1
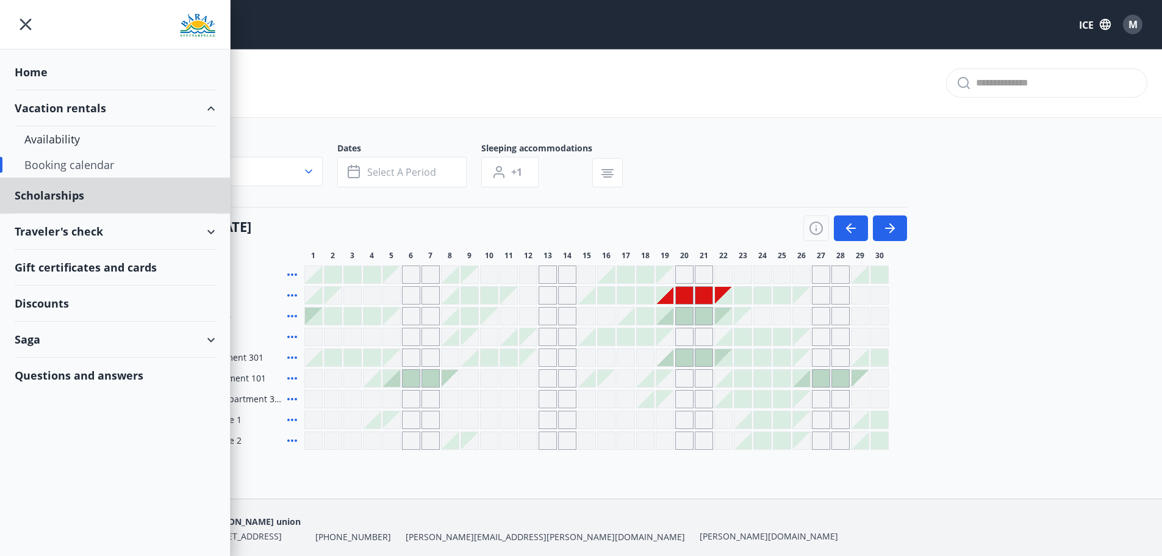
click at [31, 76] on font "Home" at bounding box center [31, 72] width 33 height 15
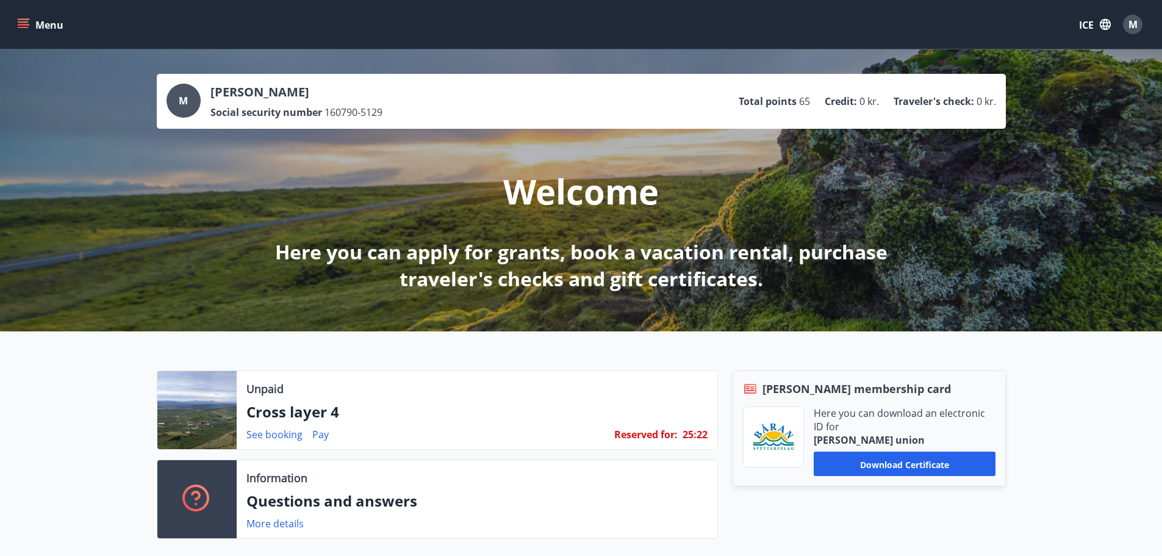
click at [14, 18] on div "Menu ICE M" at bounding box center [581, 24] width 1162 height 49
click at [29, 21] on button "Menu" at bounding box center [42, 24] width 54 height 22
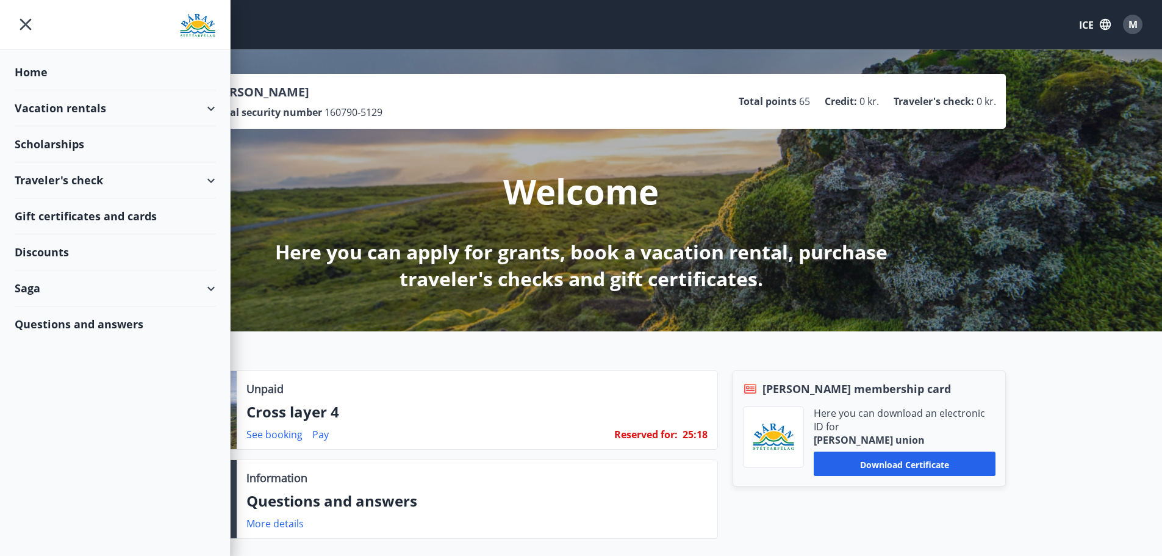
click at [214, 109] on div "Vacation rentals" at bounding box center [115, 108] width 201 height 36
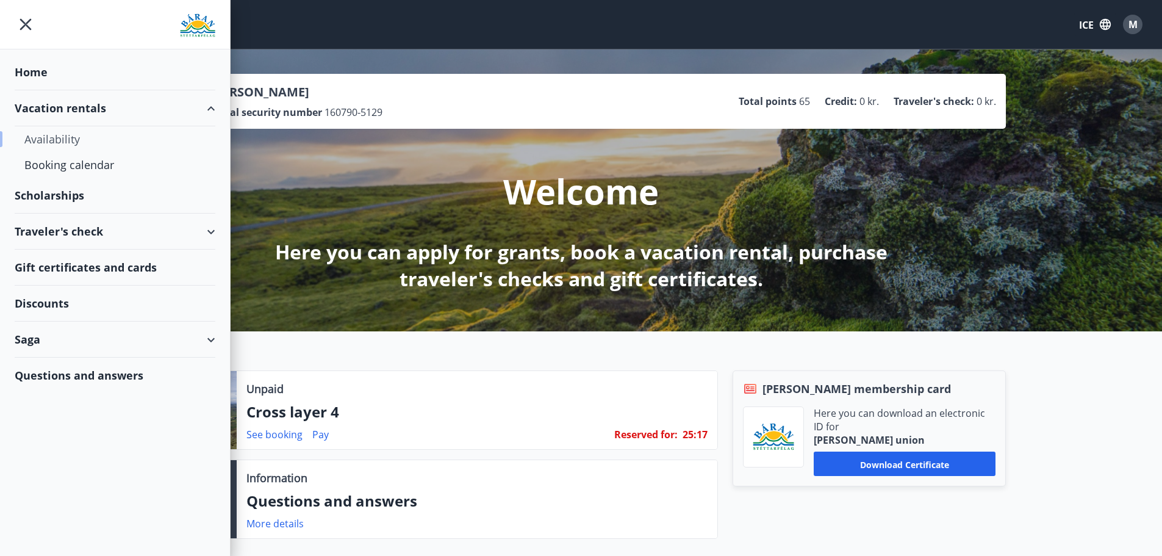
click at [71, 138] on font "Availability" at bounding box center [52, 139] width 56 height 15
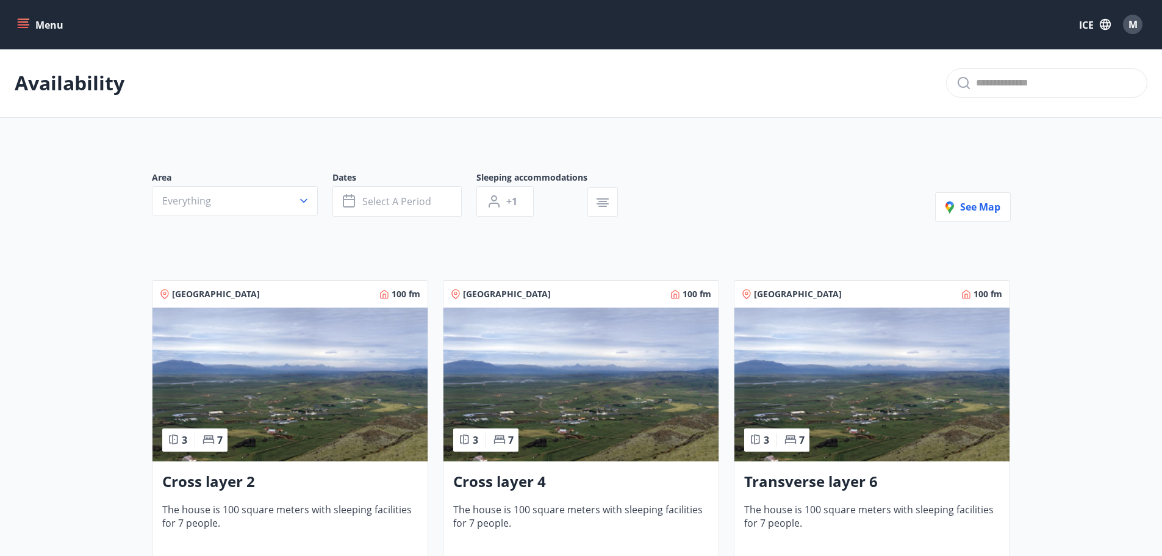
click at [20, 21] on icon "menu" at bounding box center [23, 24] width 12 height 12
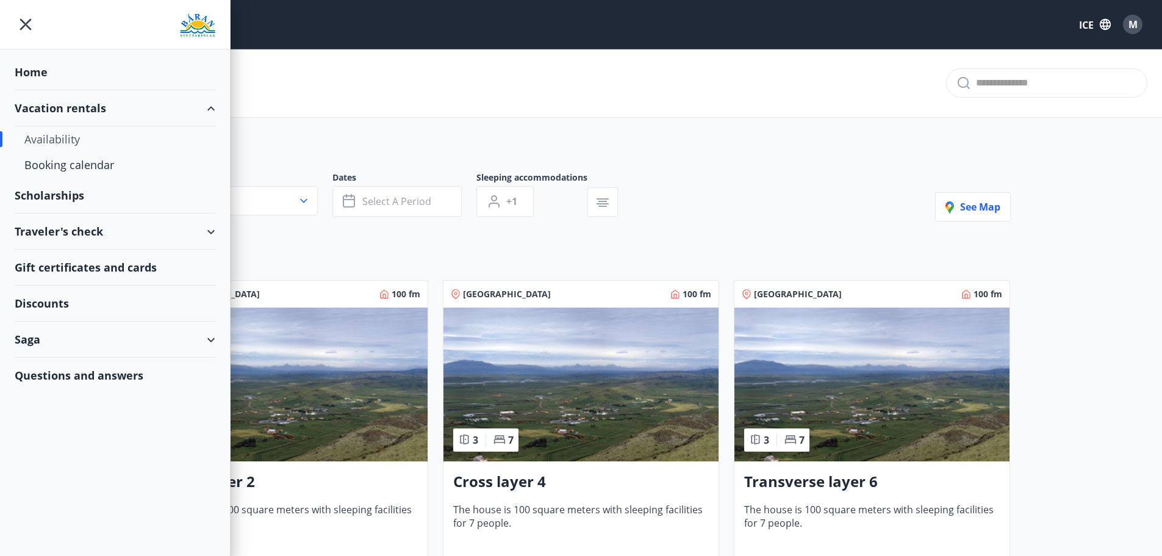
click at [79, 369] on font "Questions and answers" at bounding box center [79, 375] width 129 height 15
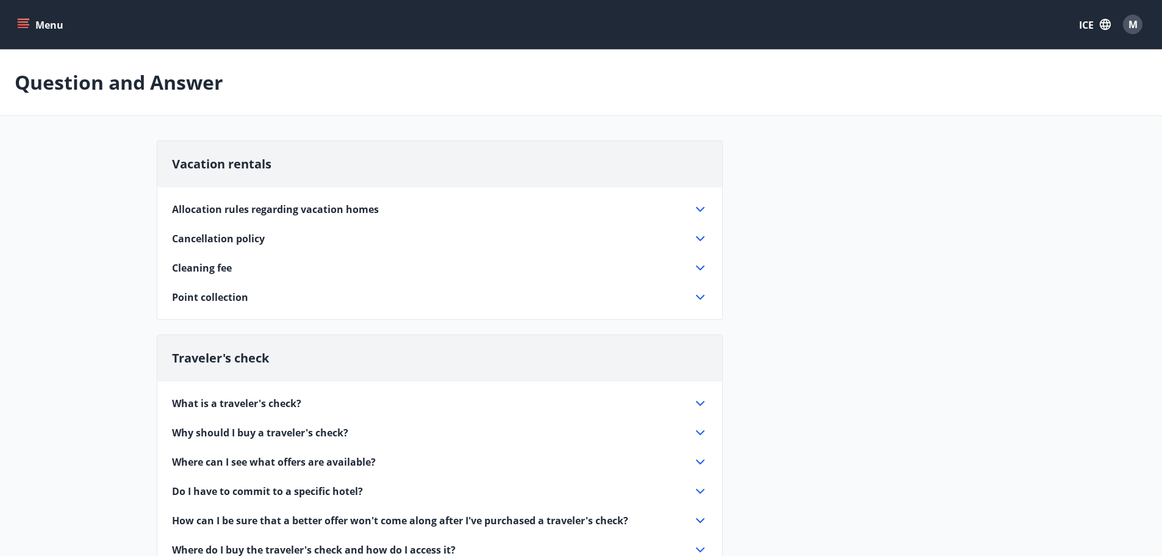
click at [311, 217] on div "Allocation rules regarding vacation homes Each member can rent once in every 3-…" at bounding box center [439, 245] width 565 height 117
click at [312, 211] on font "Allocation rules regarding vacation homes" at bounding box center [275, 209] width 207 height 13
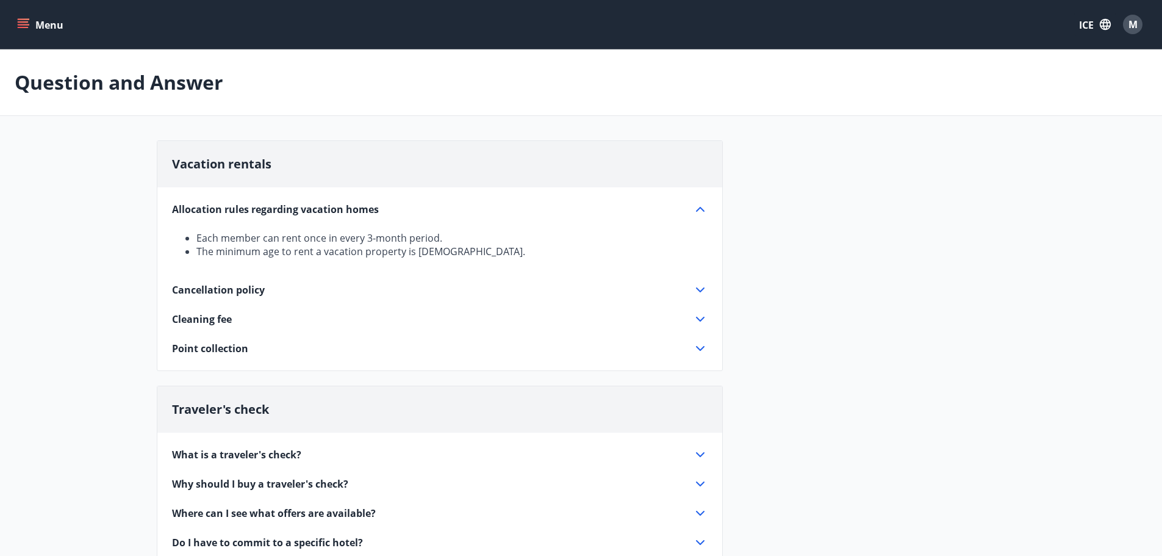
click at [235, 291] on font "Cancellation policy" at bounding box center [218, 289] width 93 height 13
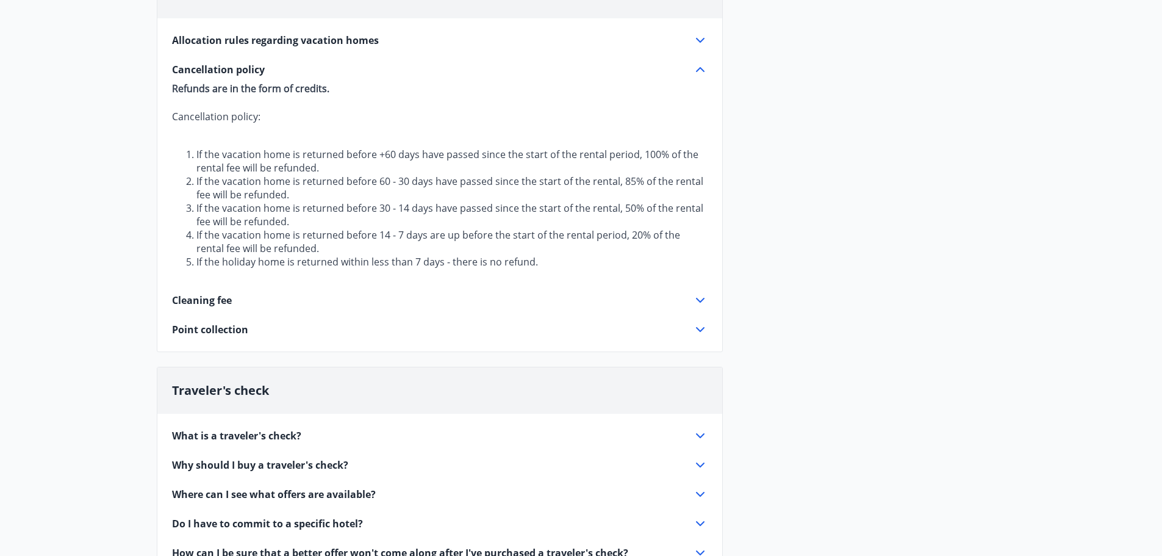
scroll to position [305, 0]
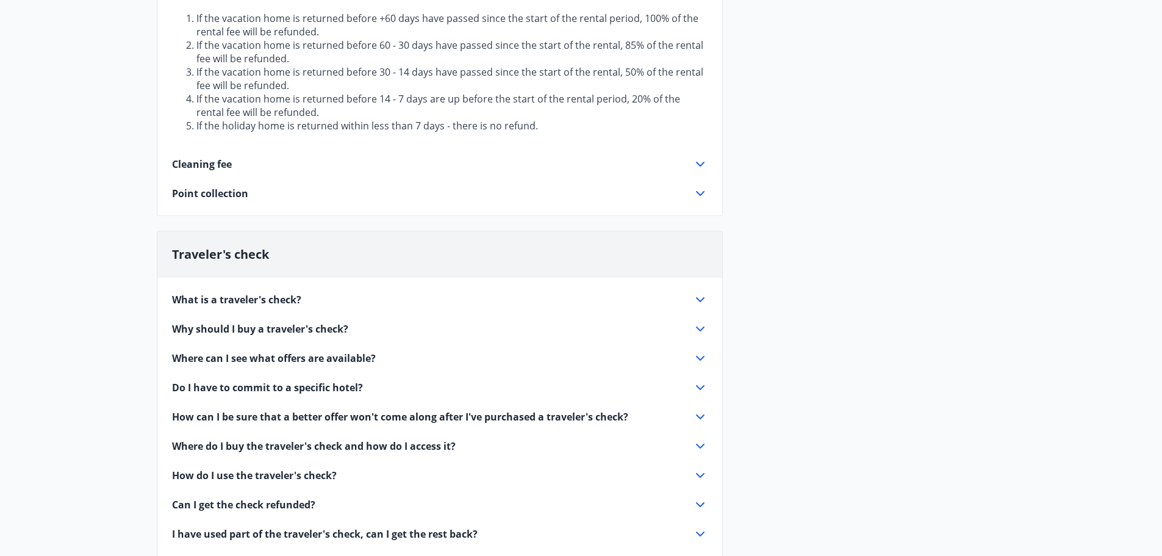
click at [226, 196] on font "Point collection" at bounding box center [210, 193] width 76 height 13
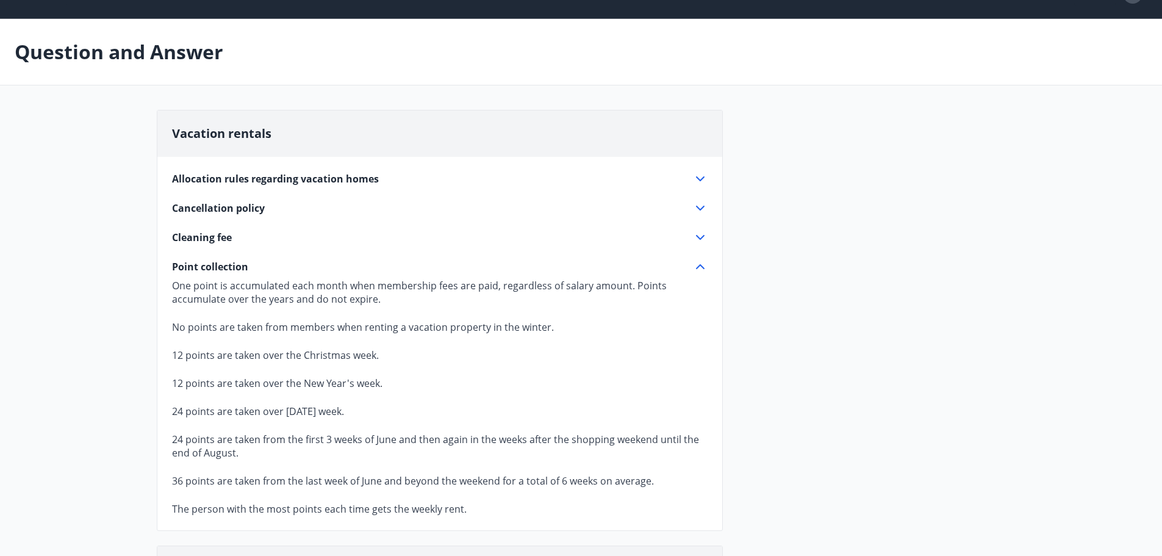
scroll to position [0, 0]
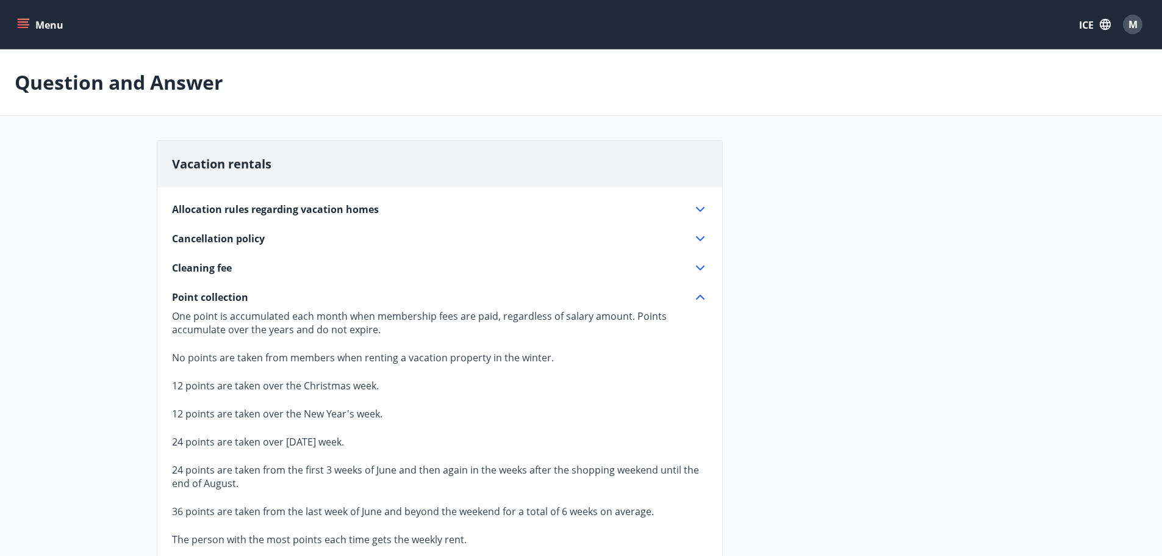
click at [46, 28] on font "Menu" at bounding box center [49, 24] width 28 height 13
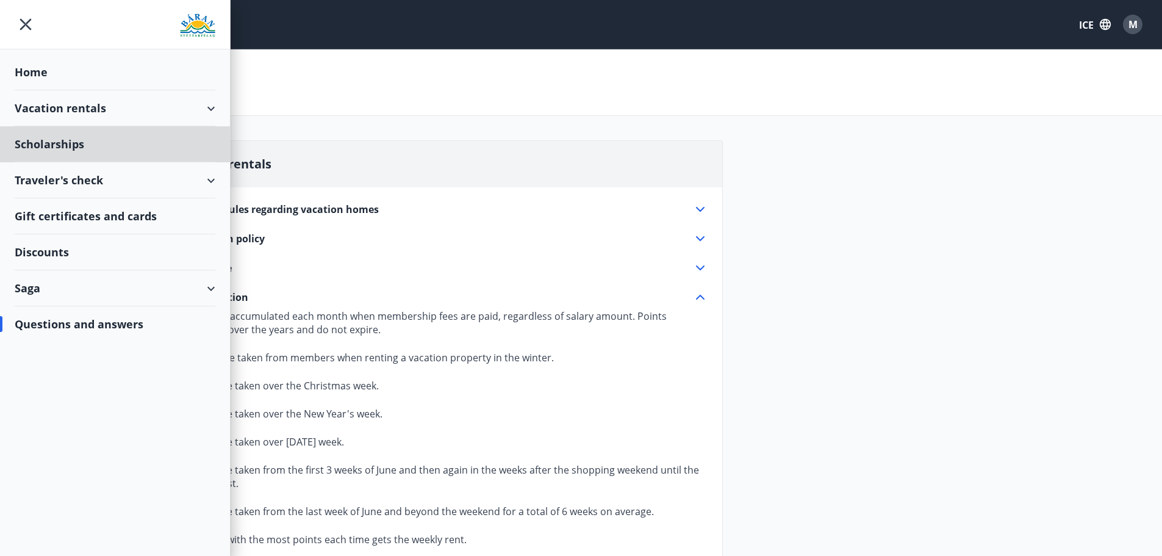
click at [40, 70] on font "Home" at bounding box center [31, 72] width 33 height 15
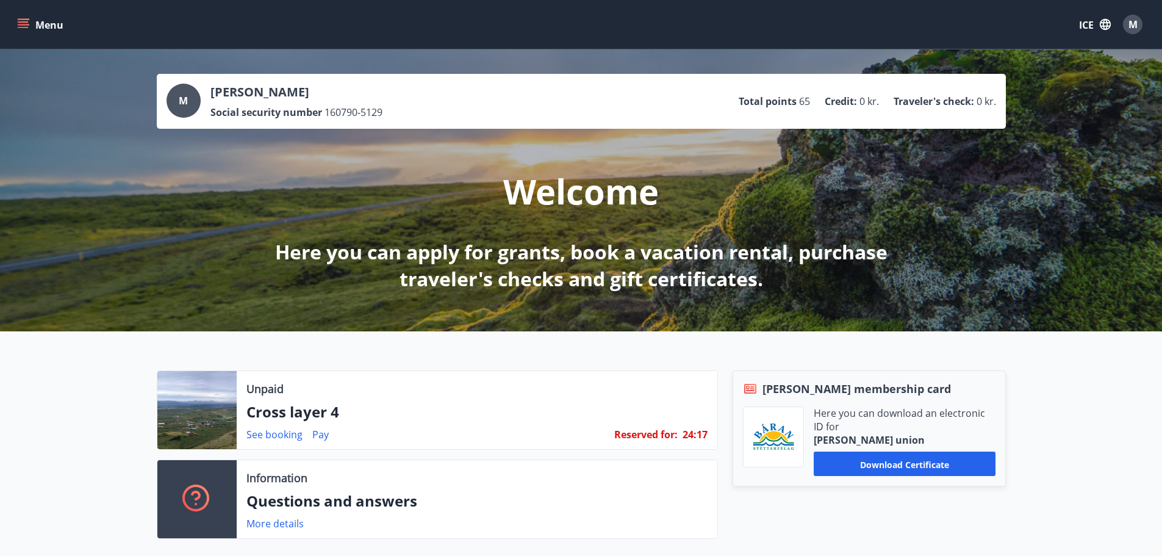
click at [31, 24] on button "Menu" at bounding box center [42, 24] width 54 height 22
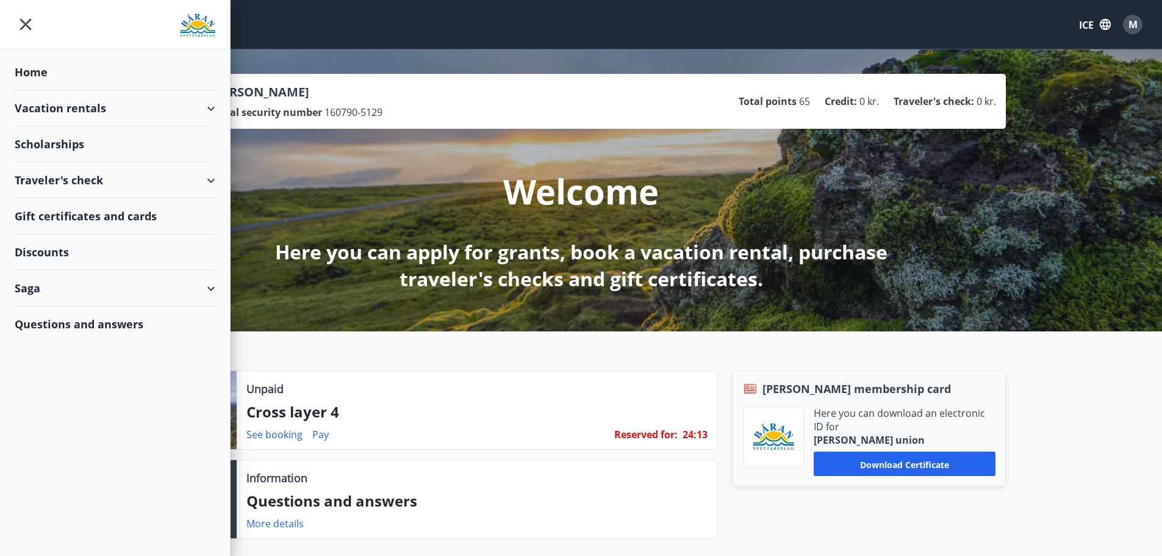
click at [209, 109] on div "Vacation rentals" at bounding box center [115, 108] width 201 height 36
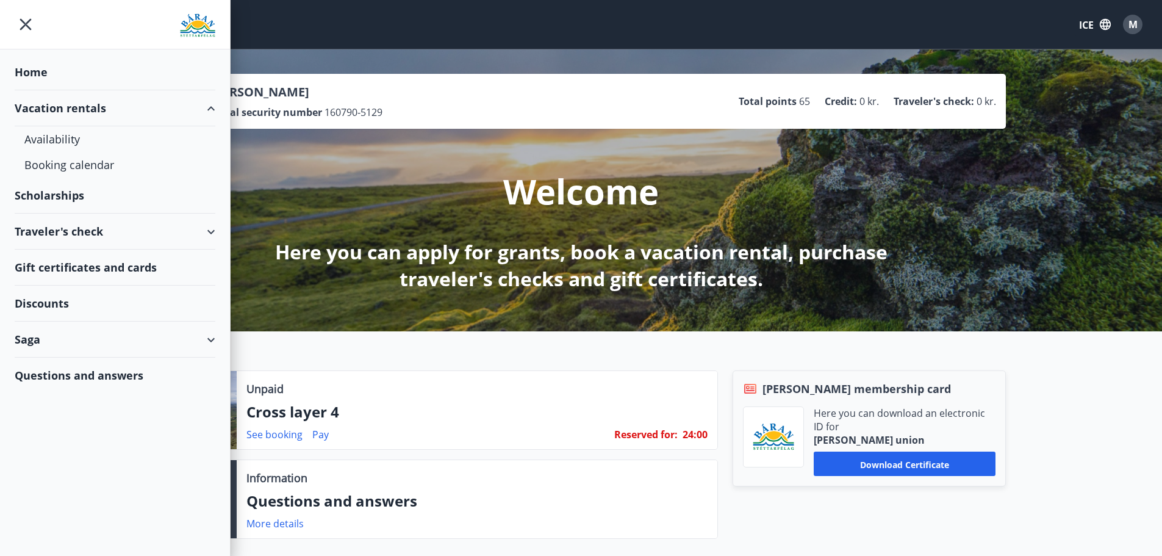
click at [159, 243] on div "Traveler's check" at bounding box center [115, 232] width 201 height 36
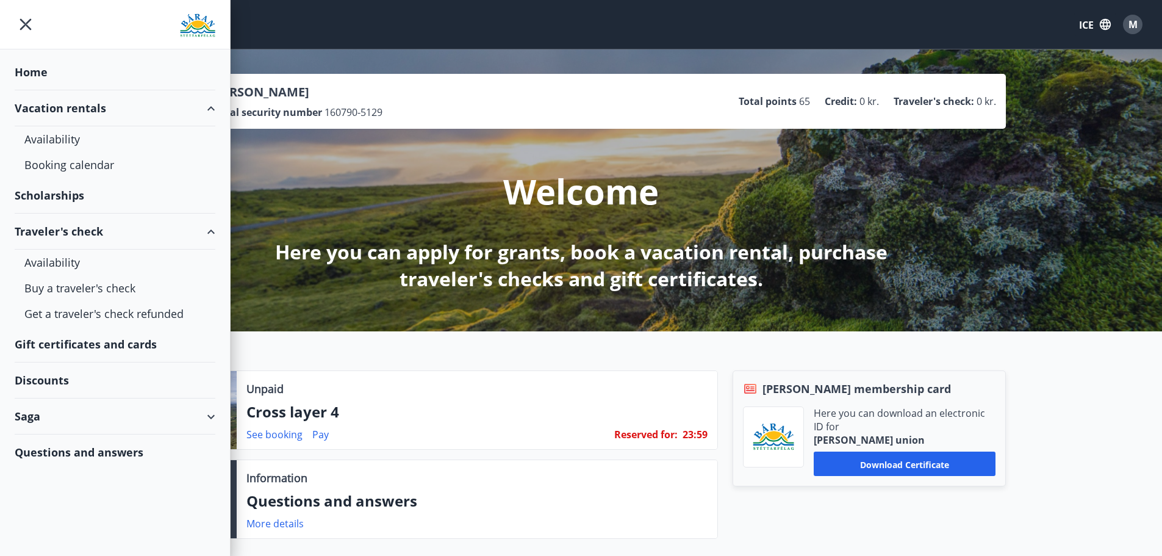
click at [159, 240] on div "Traveler's check" at bounding box center [115, 232] width 201 height 36
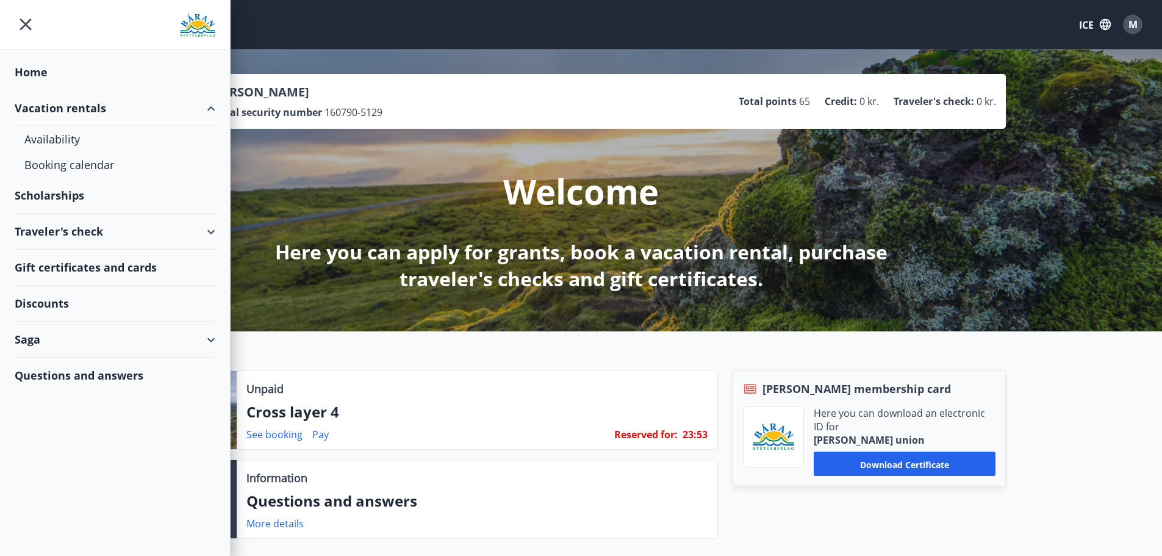
click at [1131, 22] on font "M" at bounding box center [1133, 24] width 9 height 13
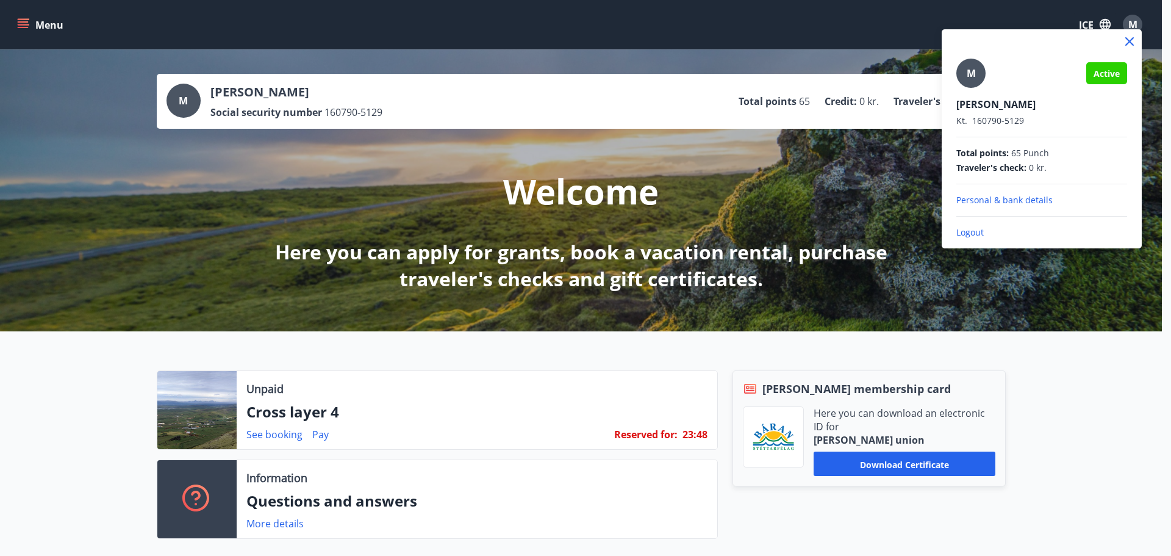
click at [663, 99] on div at bounding box center [585, 278] width 1171 height 556
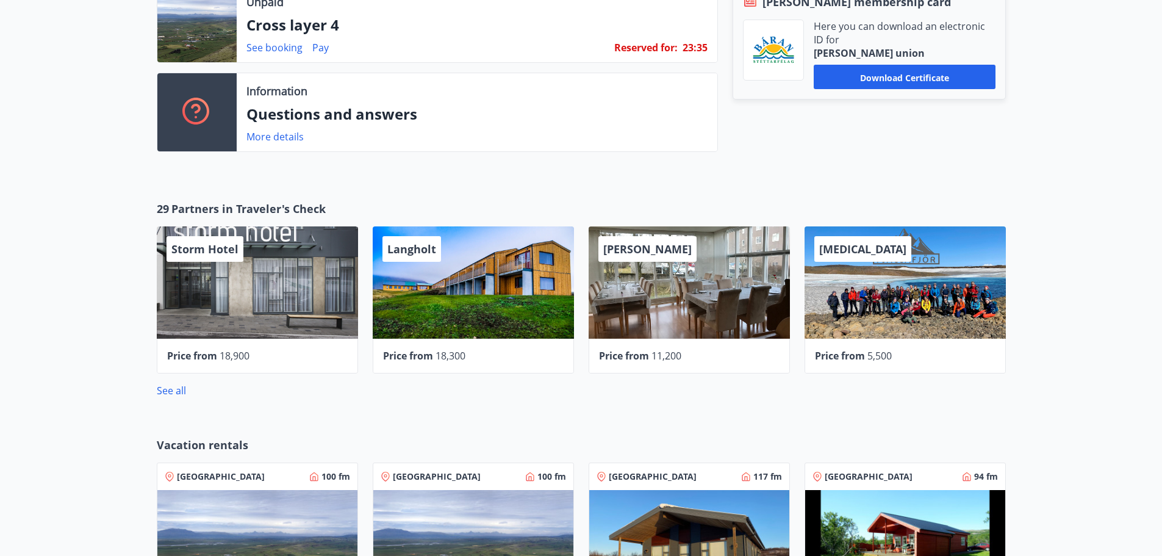
scroll to position [317, 0]
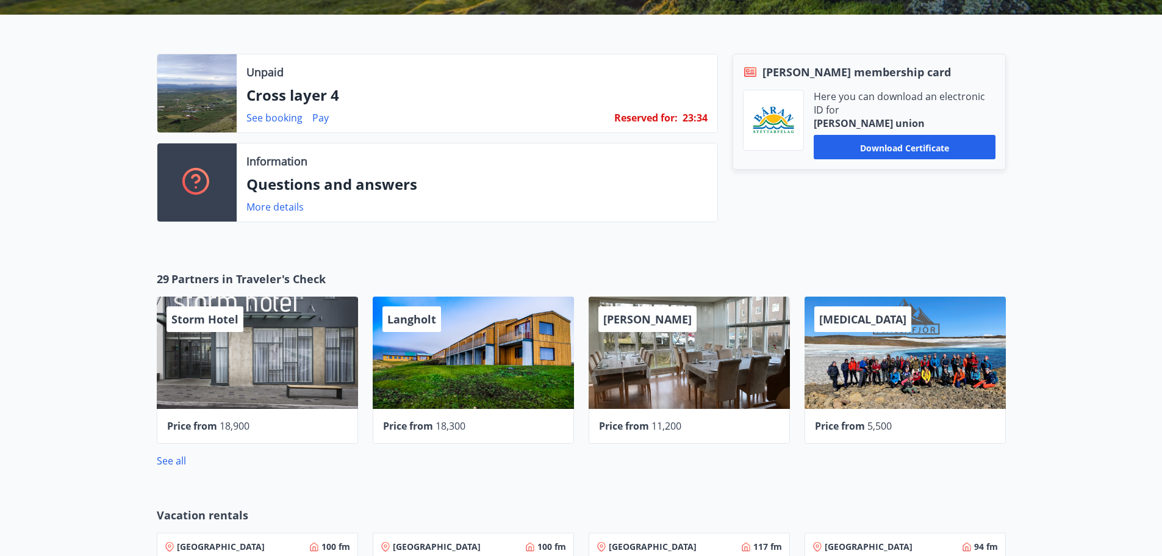
click at [782, 230] on div "Bárunn's membership card Here you can download an electronic ID for Baran union…" at bounding box center [862, 143] width 288 height 178
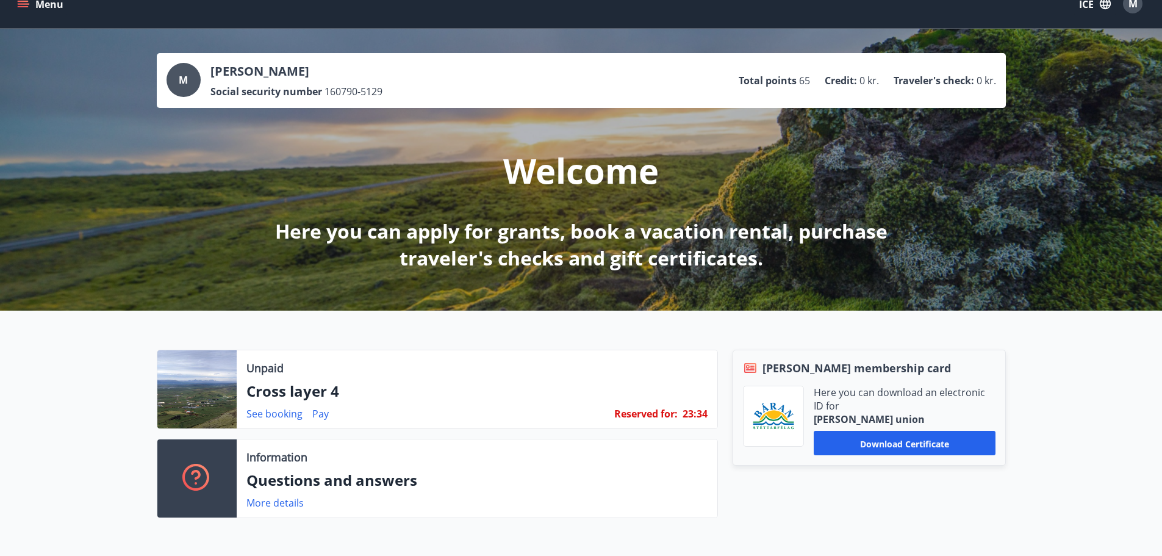
scroll to position [0, 0]
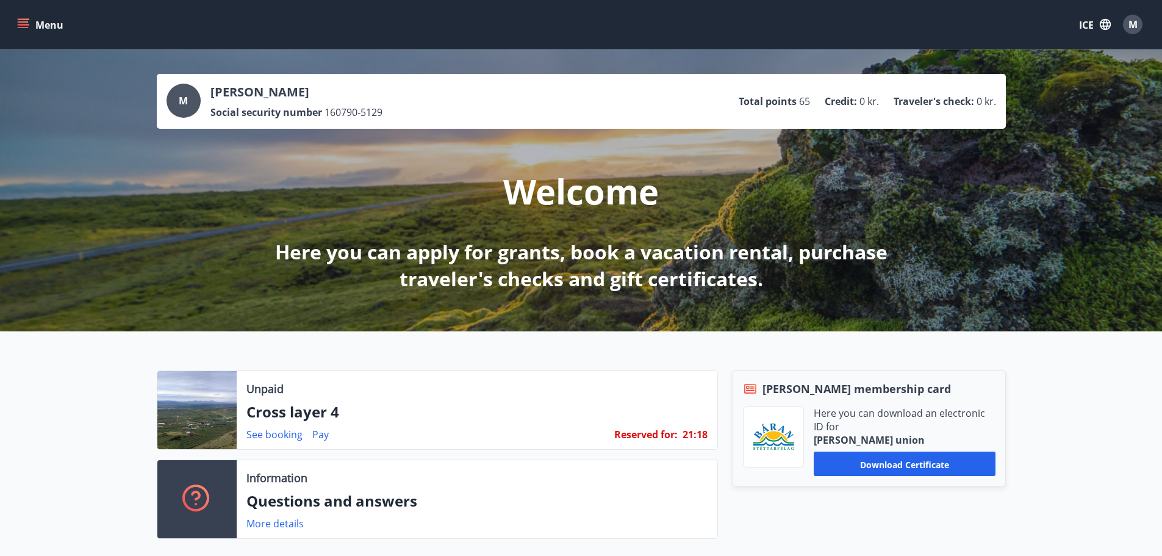
click at [495, 346] on div "Unpaid Cross layer 4 See booking Pay Reserved for : 21 : 18 Information Questio…" at bounding box center [581, 449] width 1162 height 237
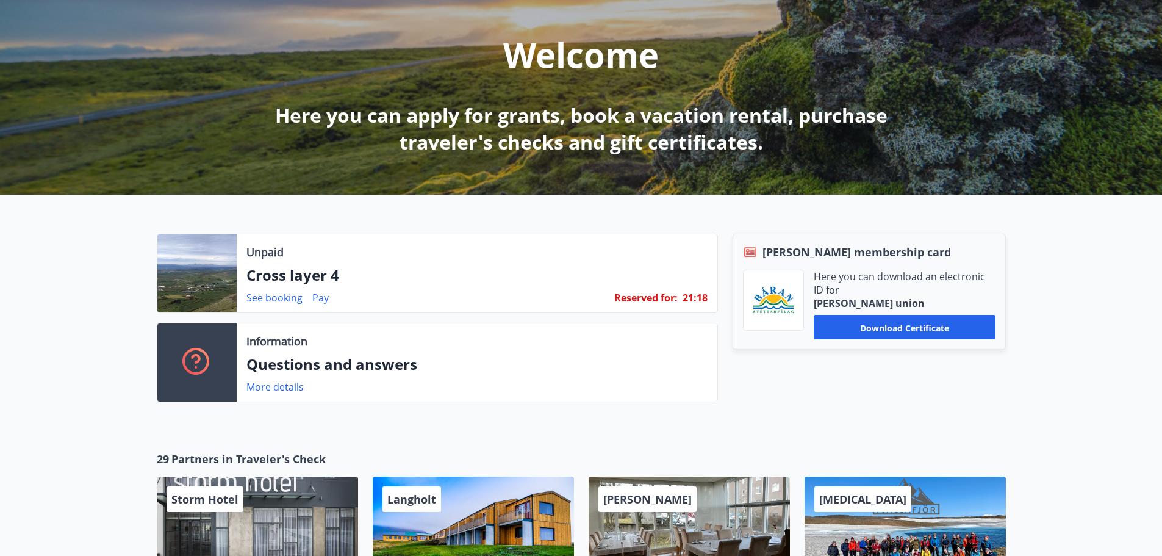
scroll to position [183, 0]
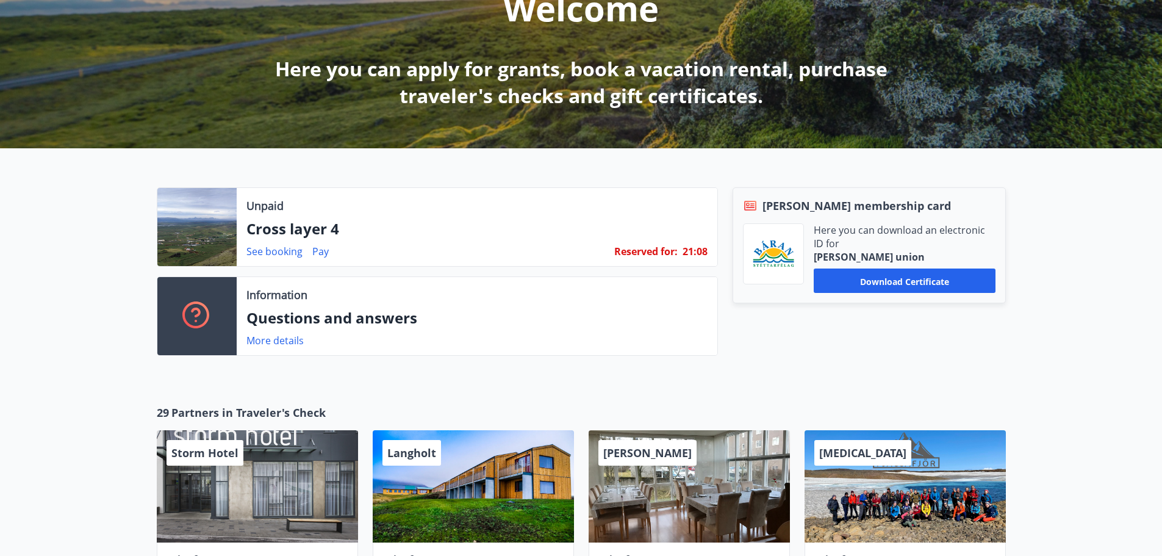
click at [162, 383] on div "Unpaid Cross layer 4 See booking Pay Reserved for : 21 : 08 Information Questio…" at bounding box center [581, 266] width 1162 height 237
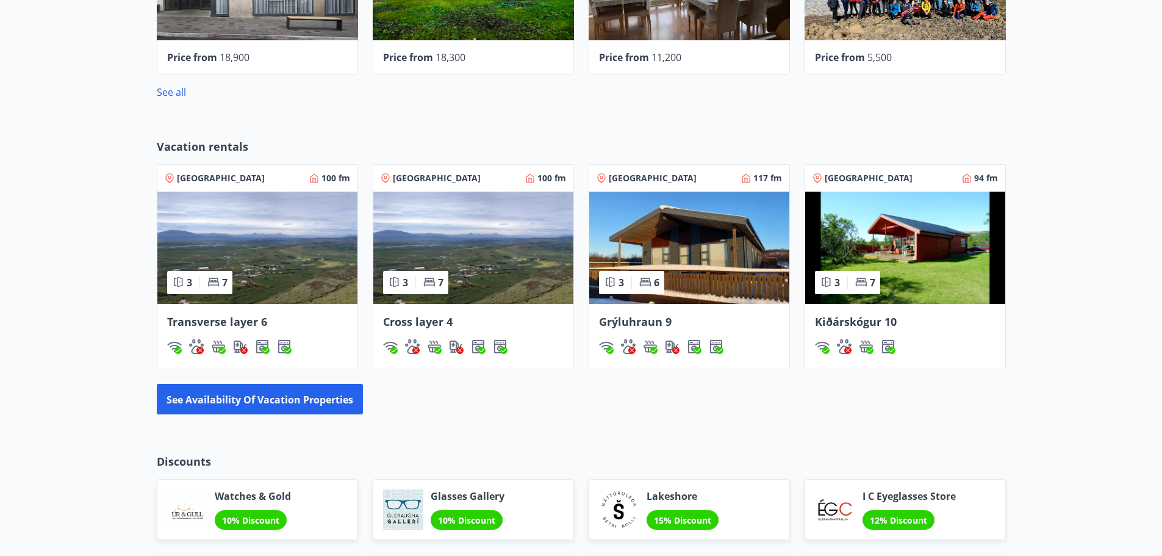
scroll to position [927, 0]
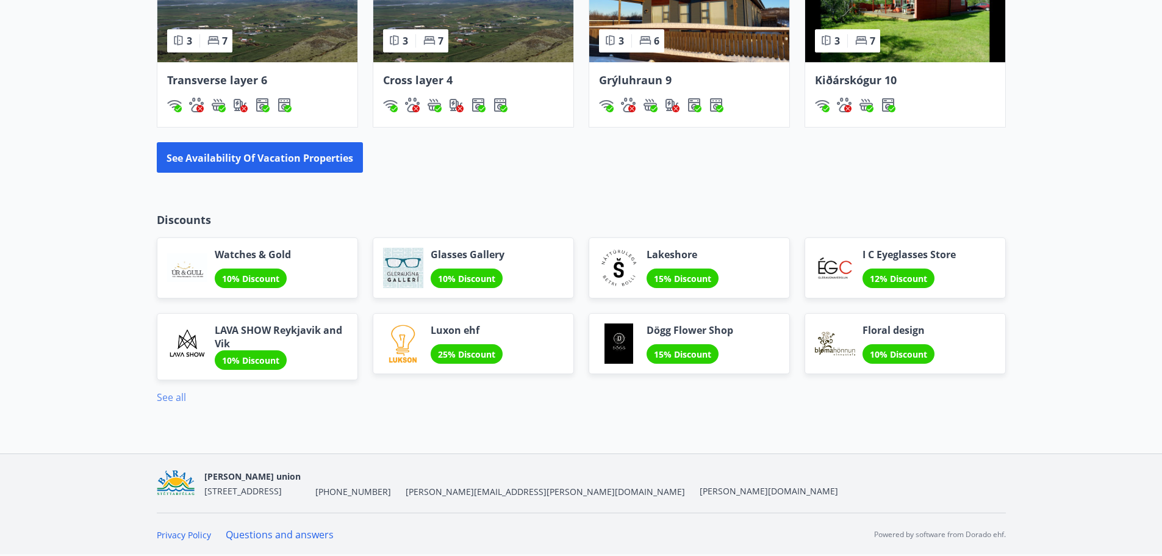
click at [173, 398] on font "See all" at bounding box center [171, 396] width 29 height 13
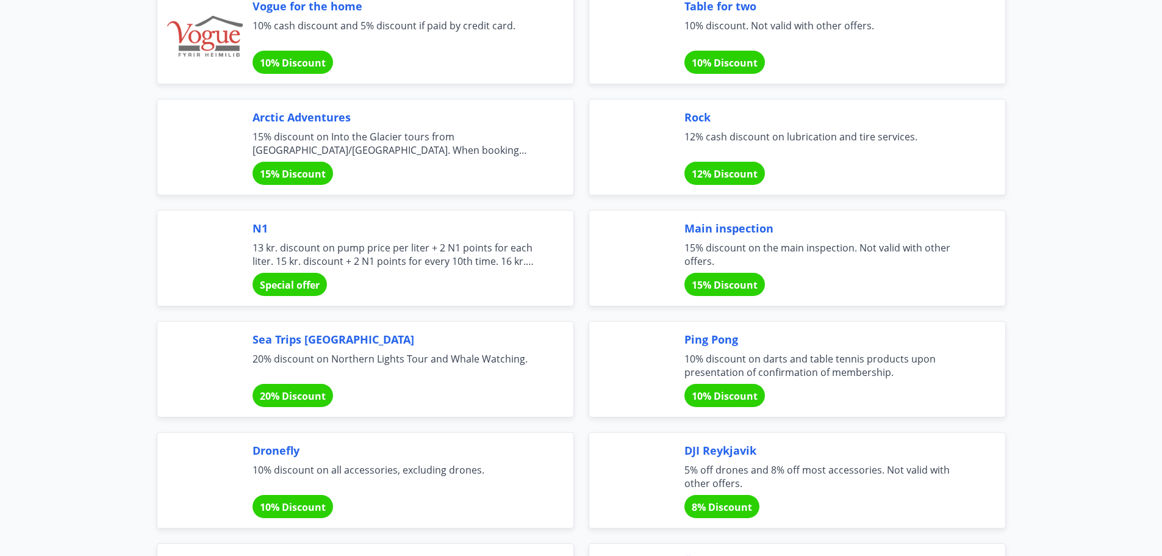
scroll to position [2501, 0]
